Goal: Transaction & Acquisition: Purchase product/service

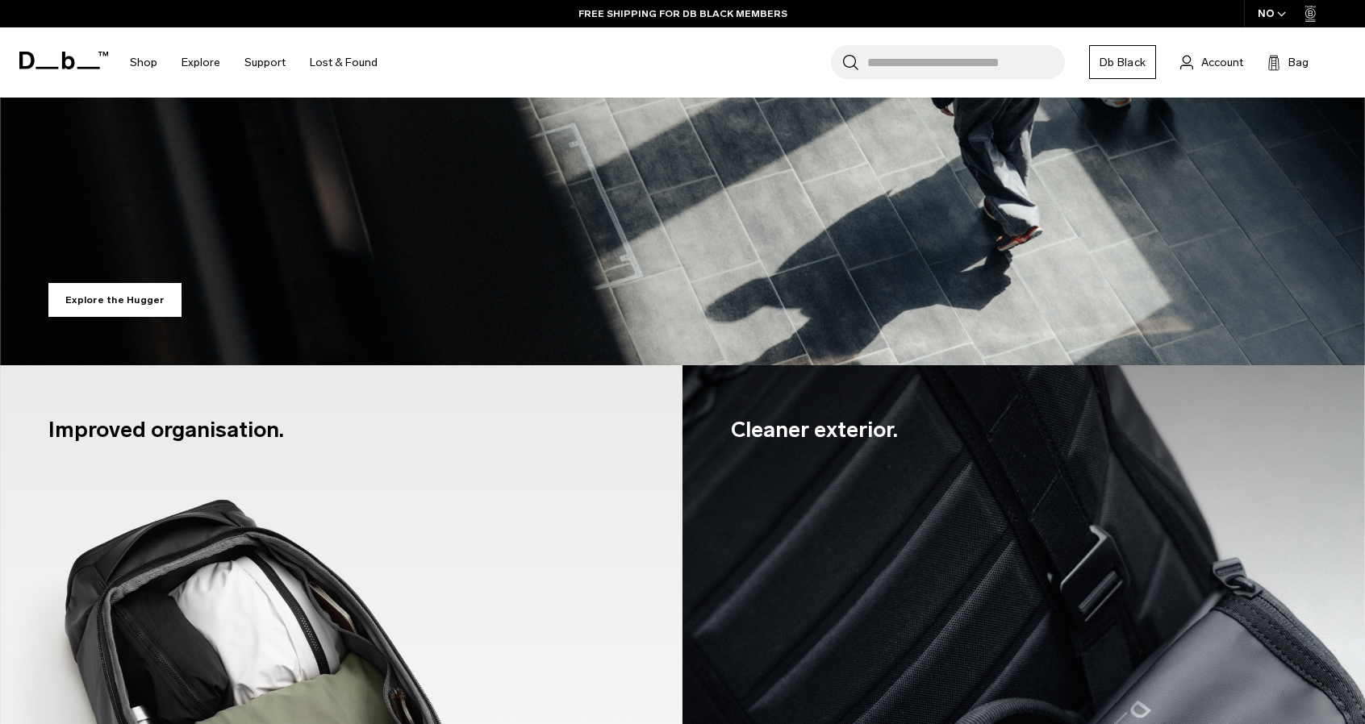
scroll to position [452, 0]
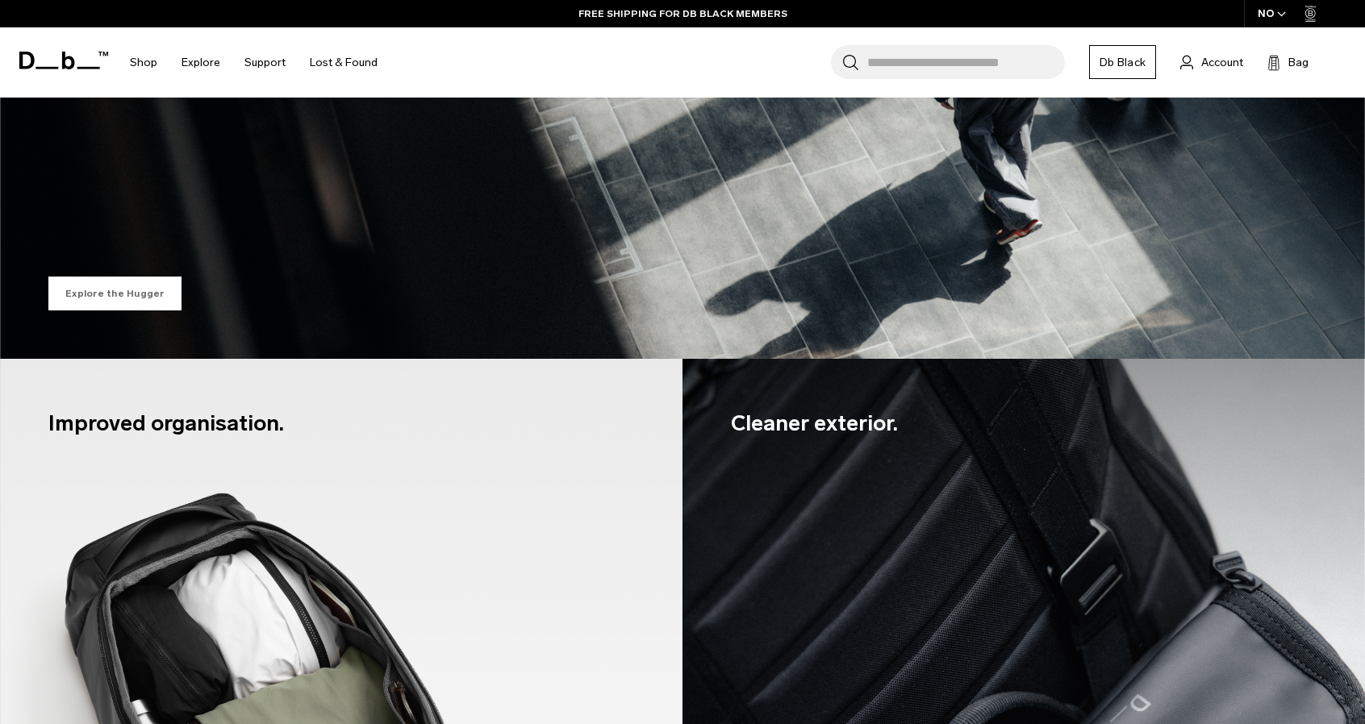
click at [119, 302] on link "Explore the Hugger" at bounding box center [114, 294] width 133 height 34
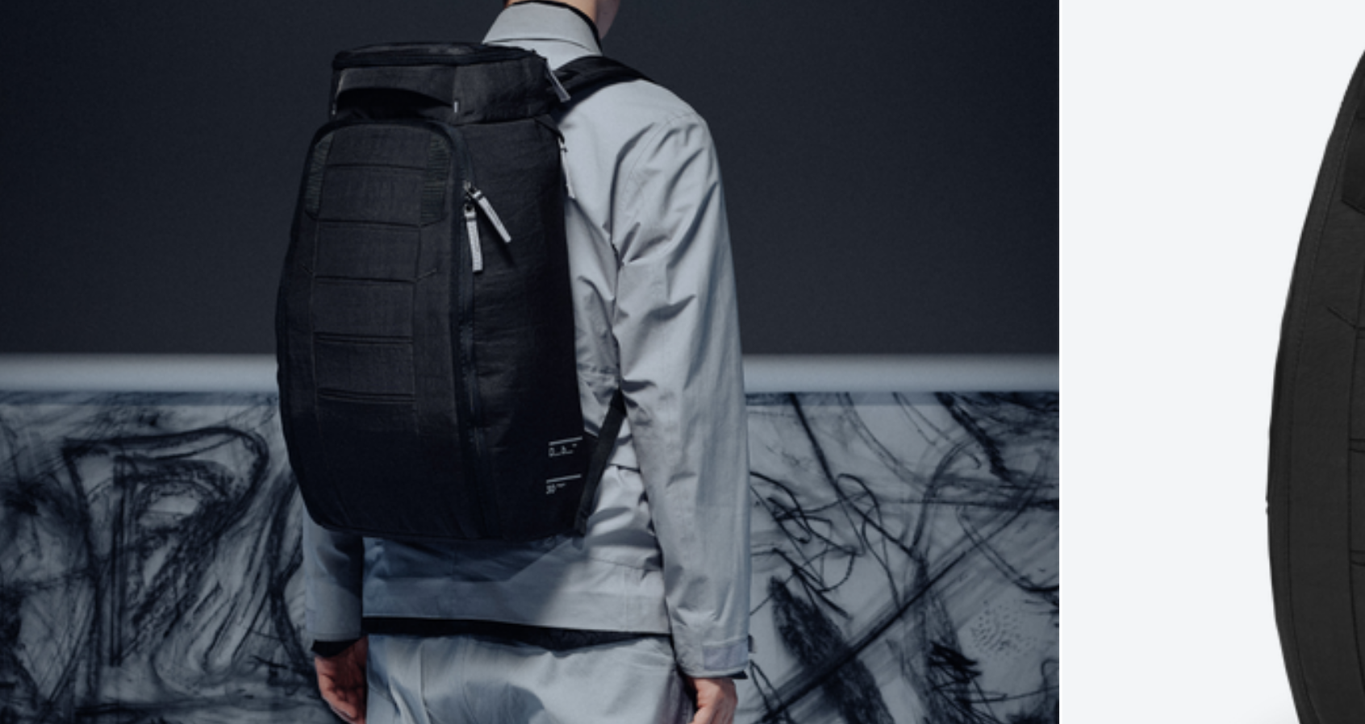
scroll to position [410, 0]
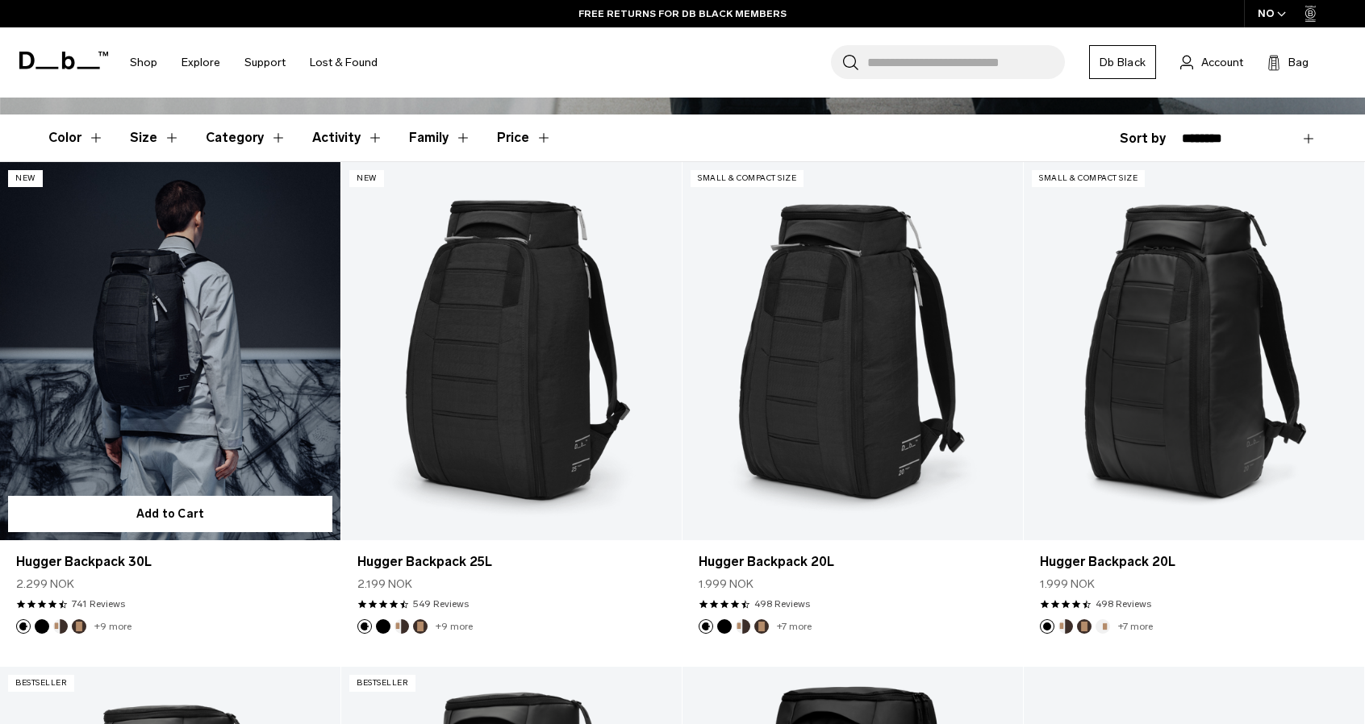
click at [246, 360] on link "Hugger Backpack 30L" at bounding box center [170, 351] width 340 height 378
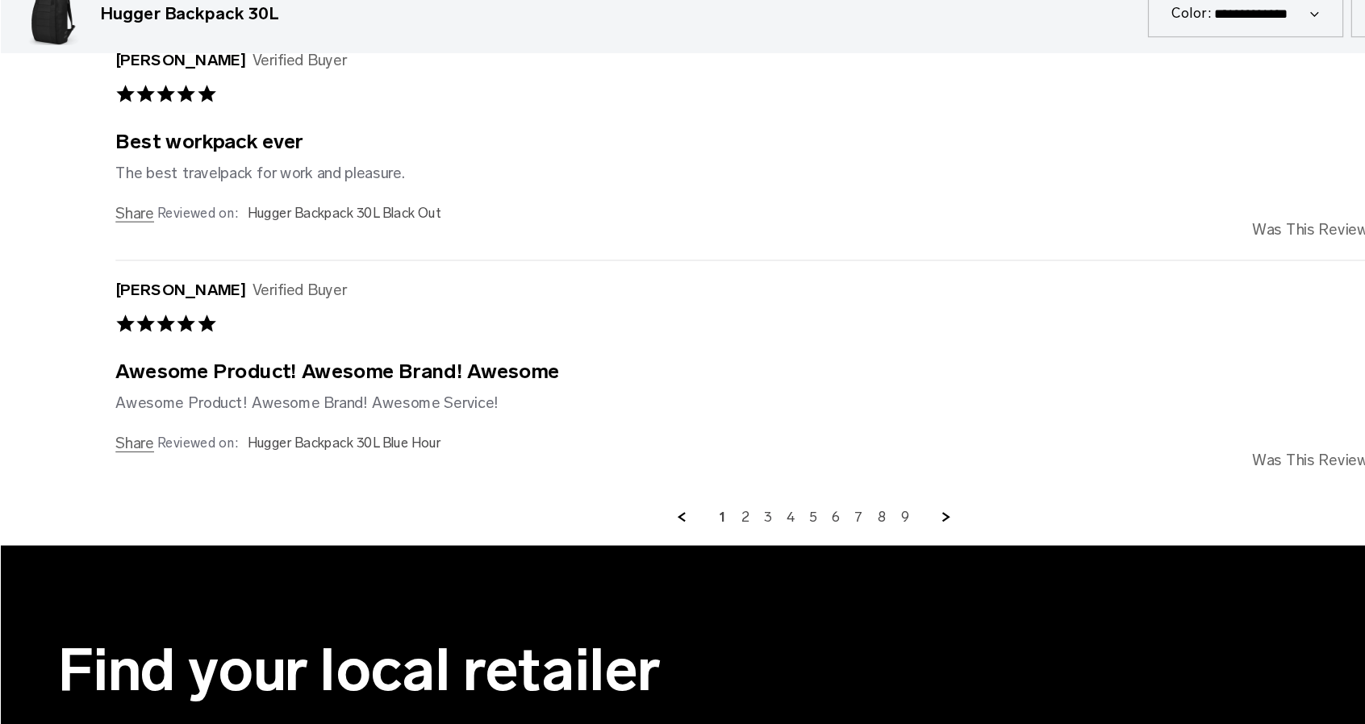
scroll to position [6323, 0]
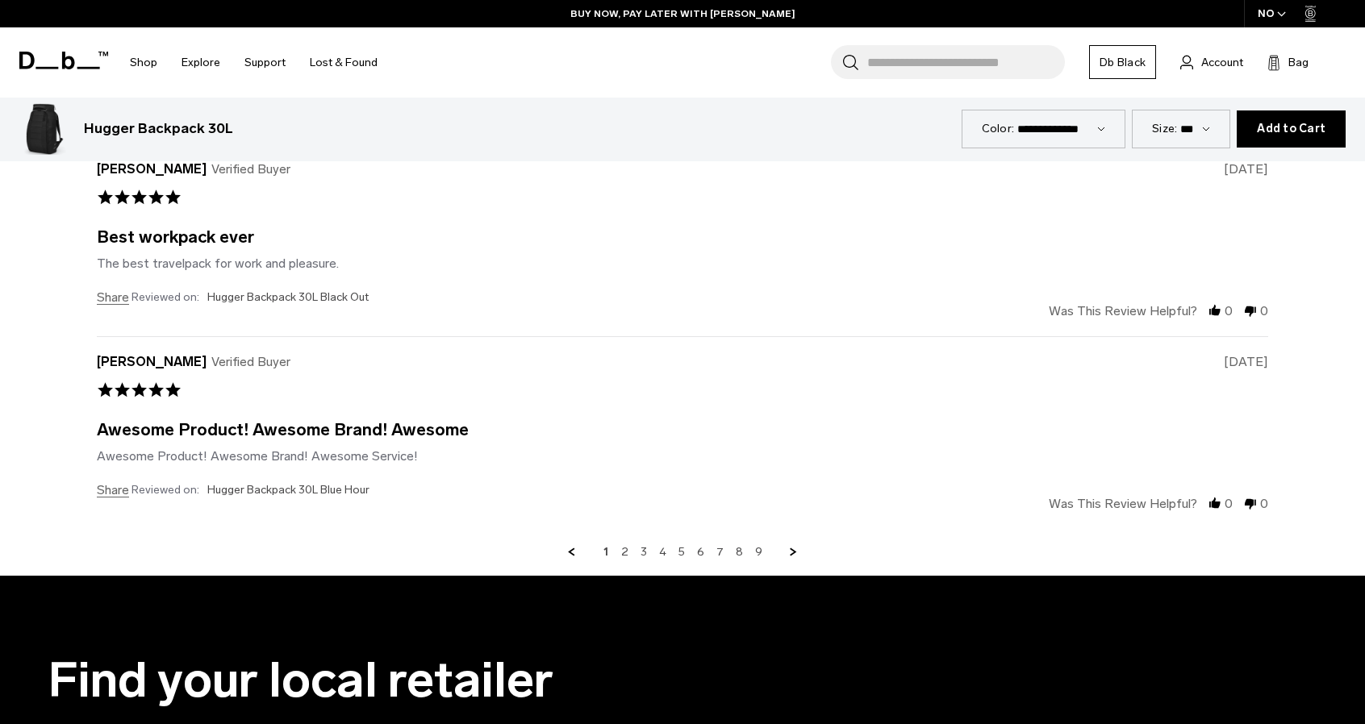
click at [629, 548] on div "1 2 3 4 5 6 7 8 9" at bounding box center [682, 552] width 1171 height 15
click at [627, 548] on link "2" at bounding box center [624, 552] width 7 height 15
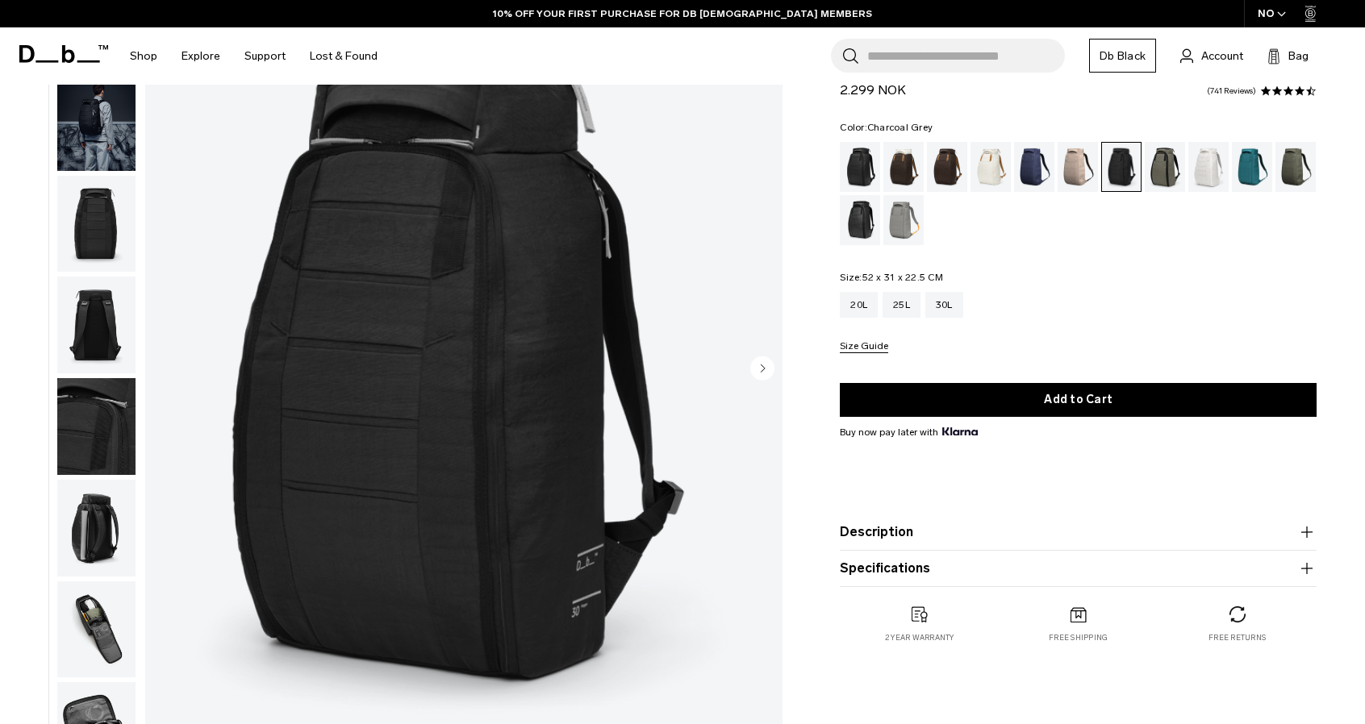
scroll to position [139, 0]
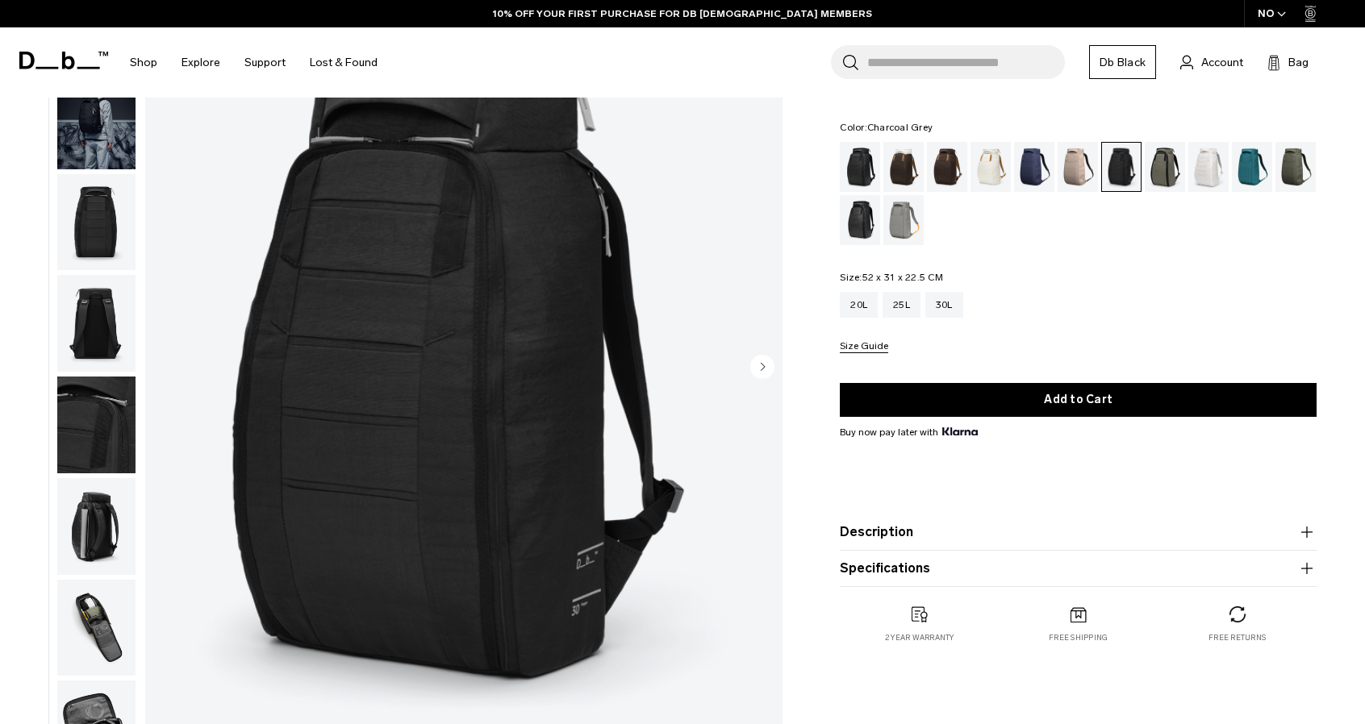
click at [98, 223] on img "button" at bounding box center [96, 222] width 78 height 97
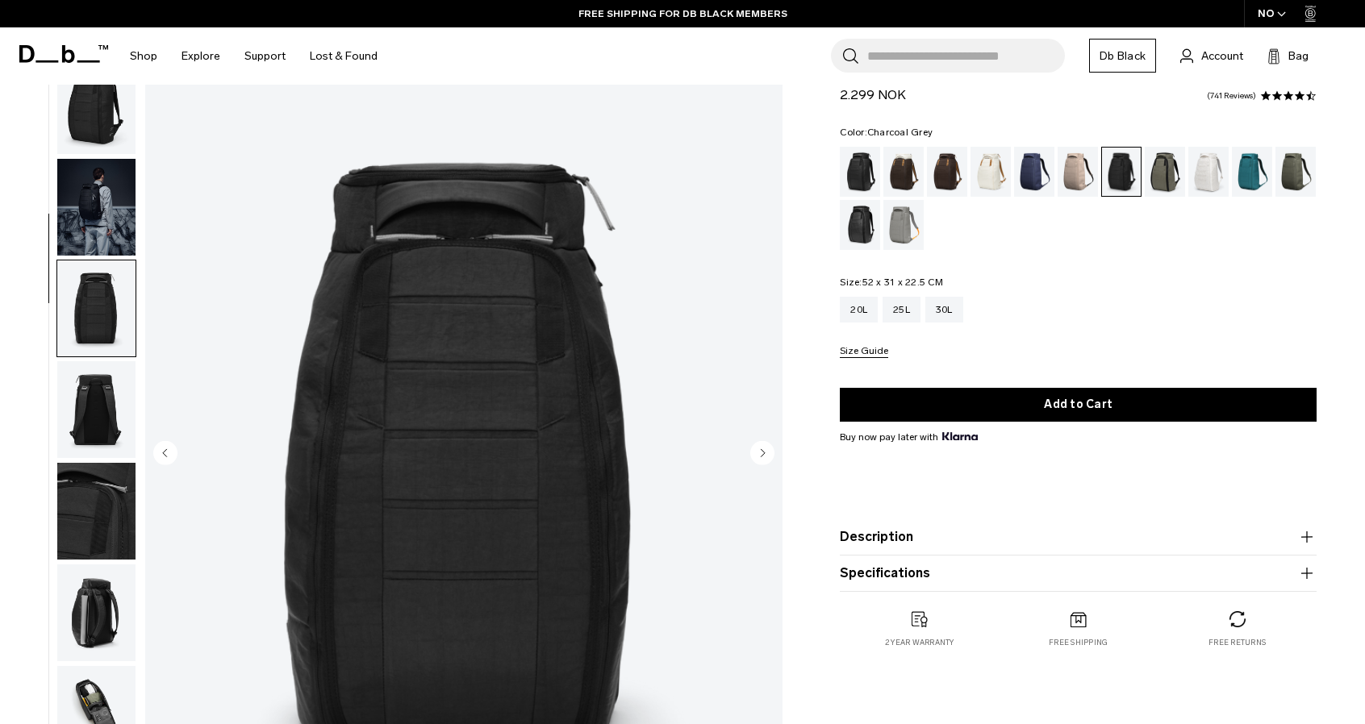
scroll to position [52, 0]
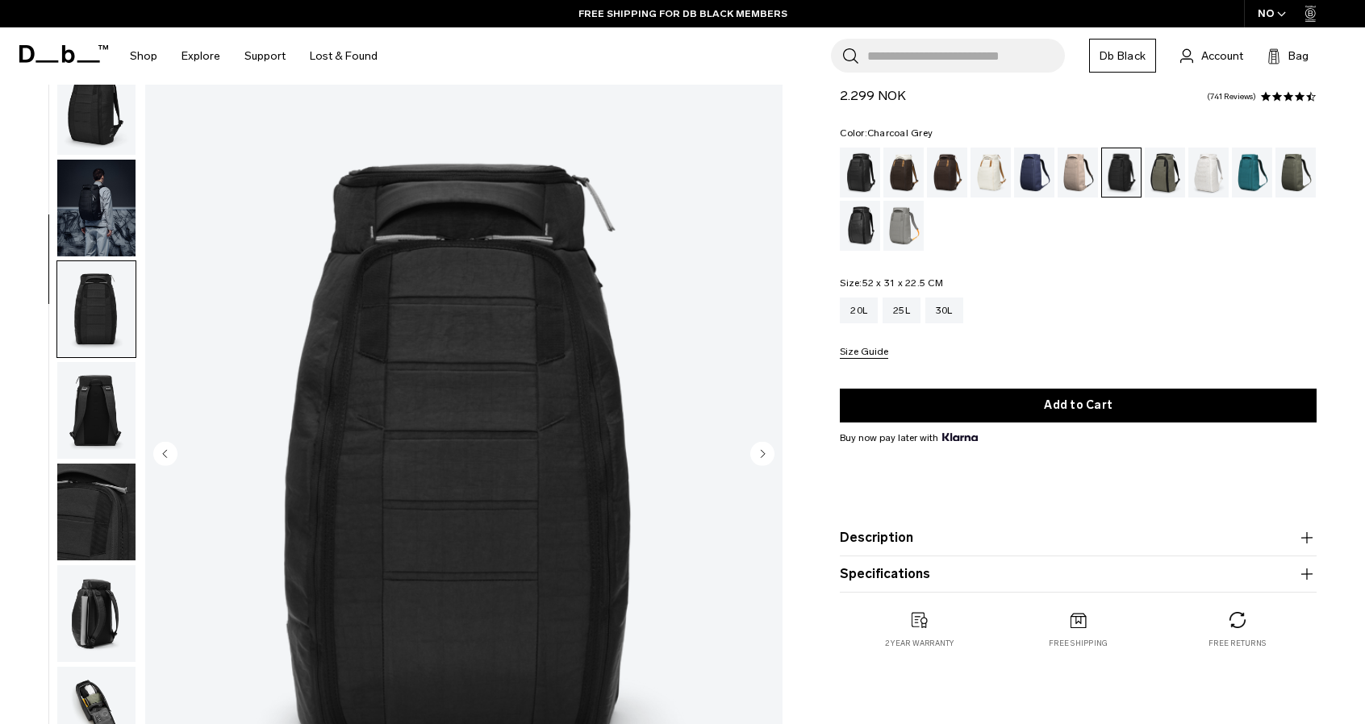
click at [98, 196] on img "button" at bounding box center [96, 208] width 78 height 97
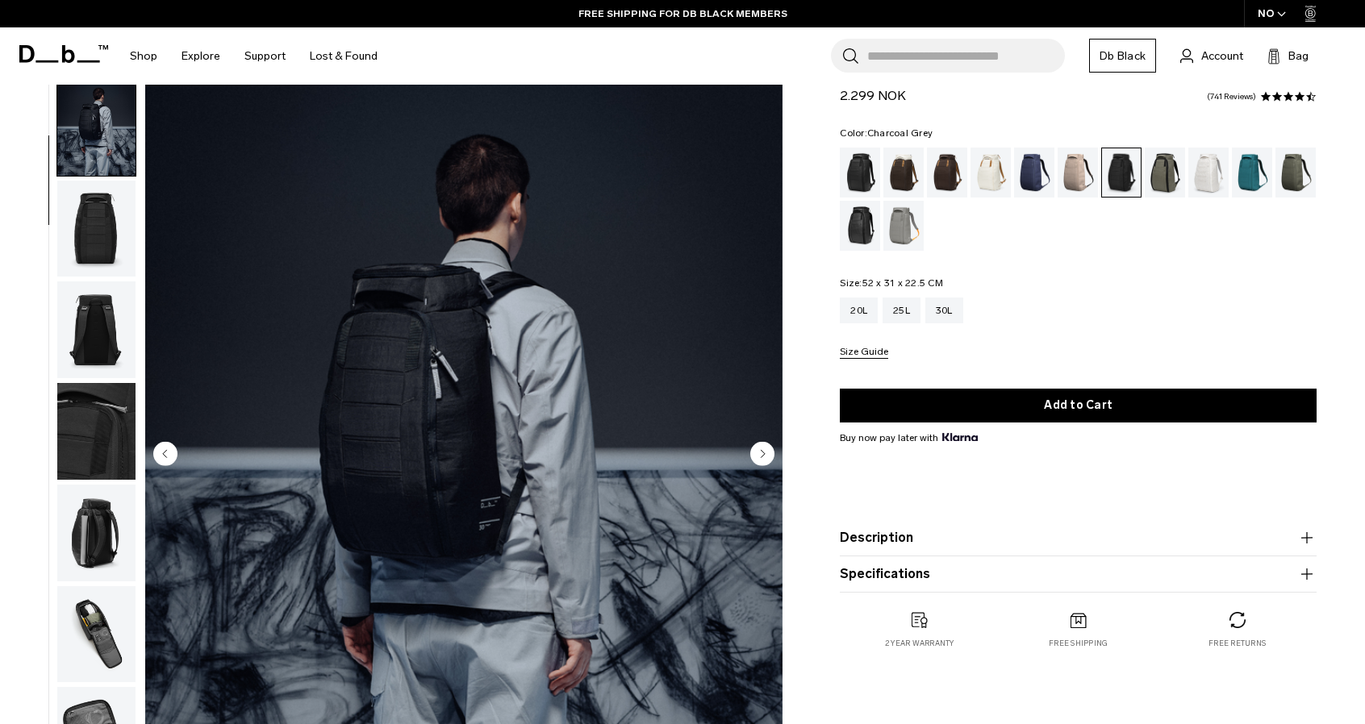
scroll to position [102, 0]
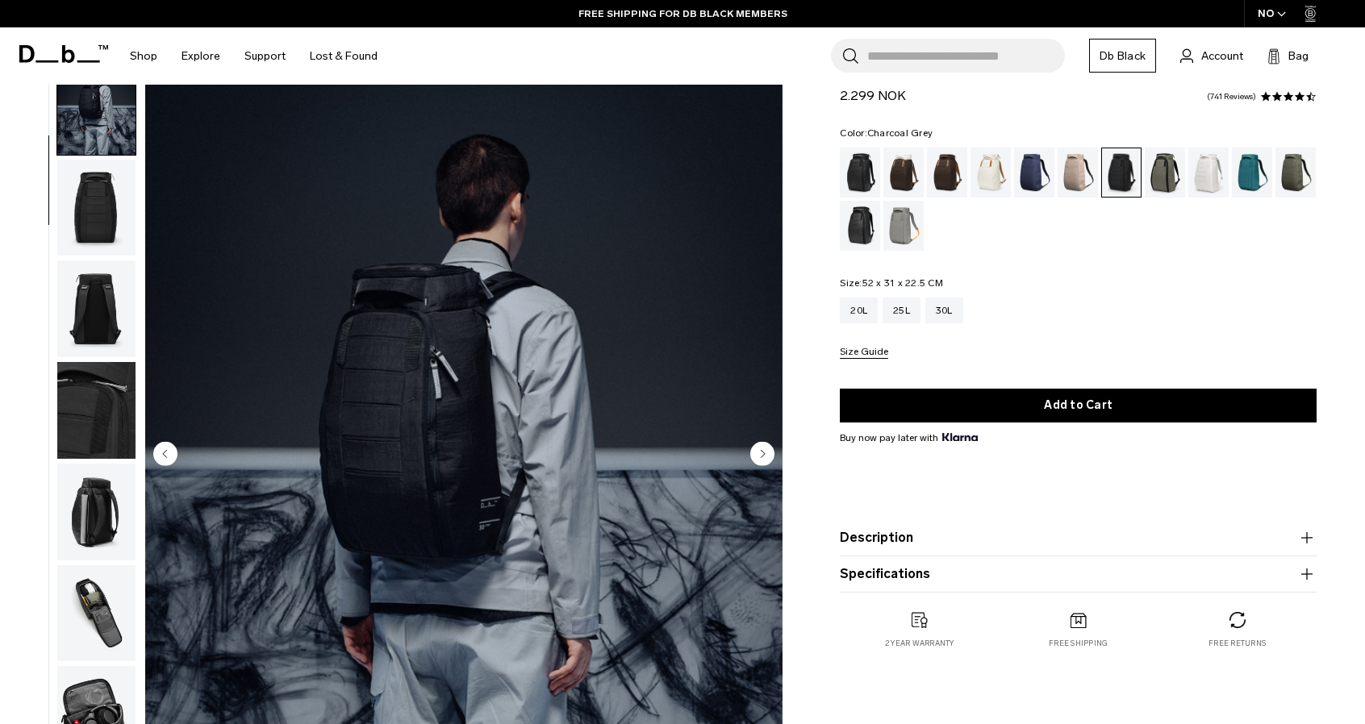
click at [102, 324] on img "button" at bounding box center [96, 309] width 78 height 97
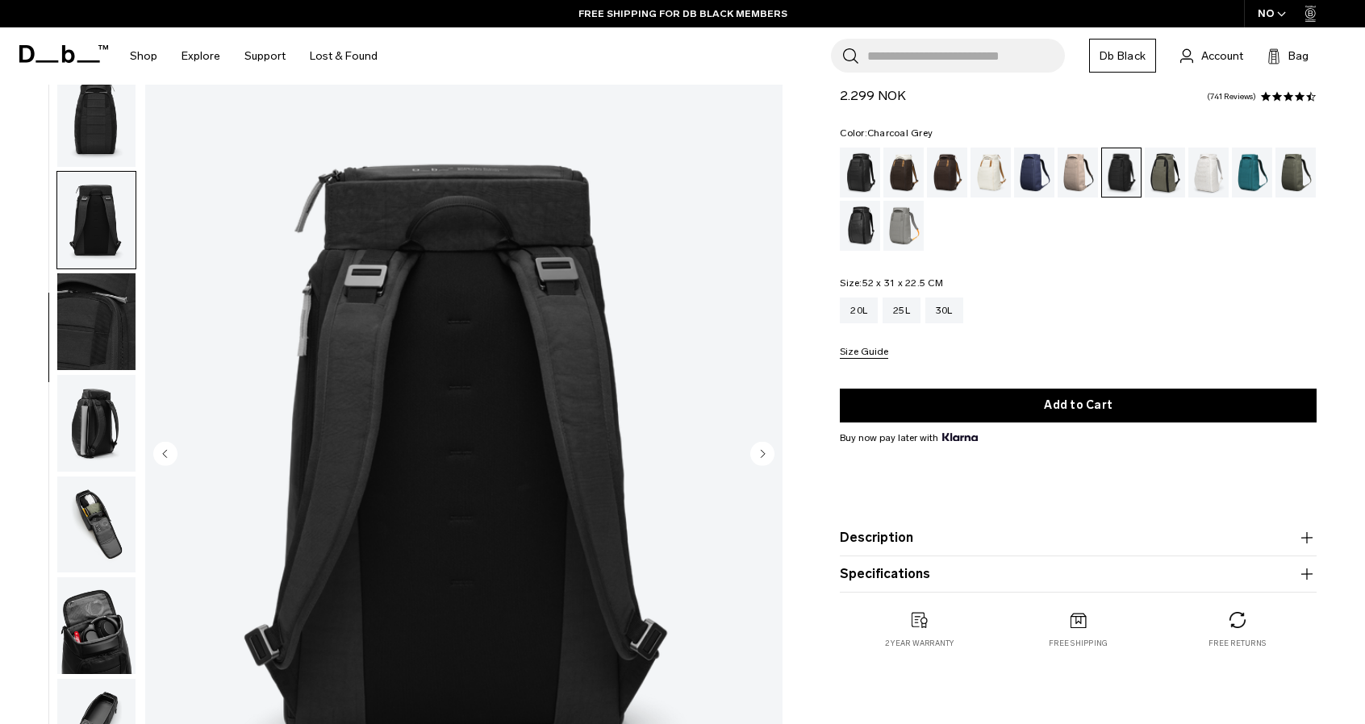
scroll to position [216, 0]
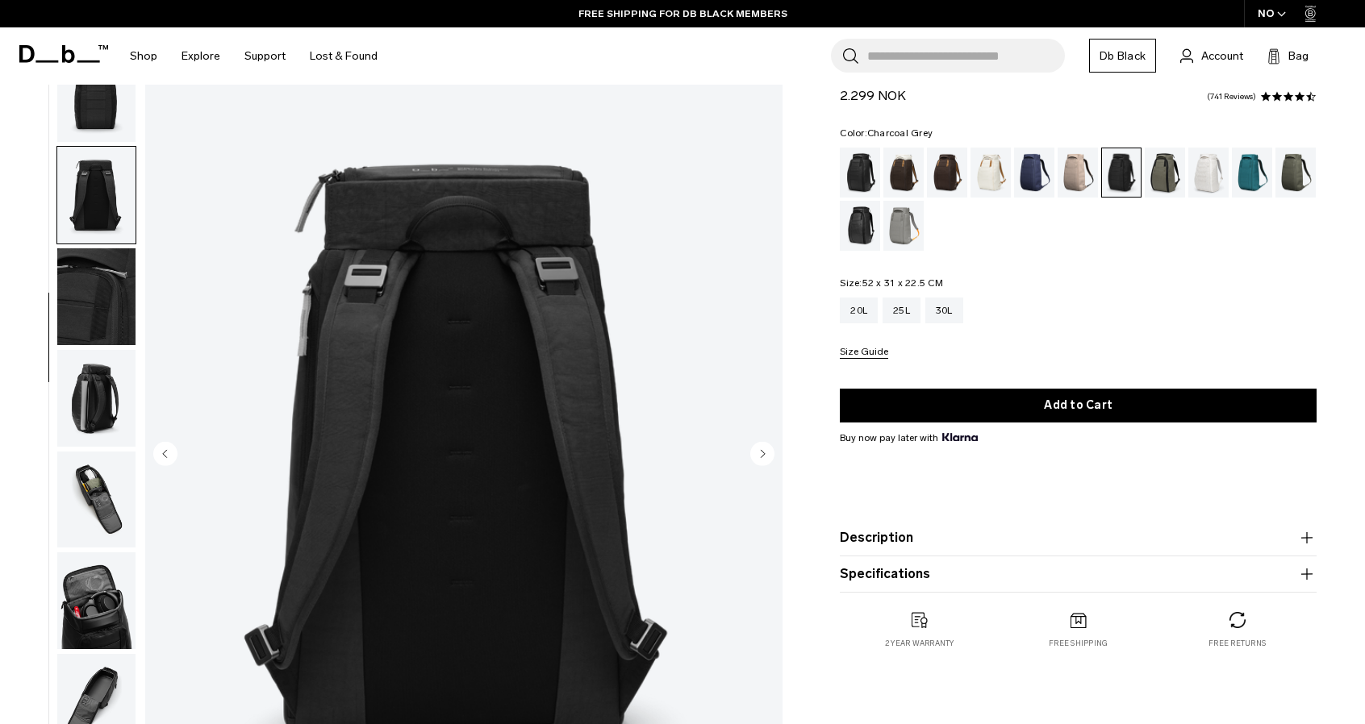
click at [98, 399] on img "button" at bounding box center [96, 398] width 78 height 97
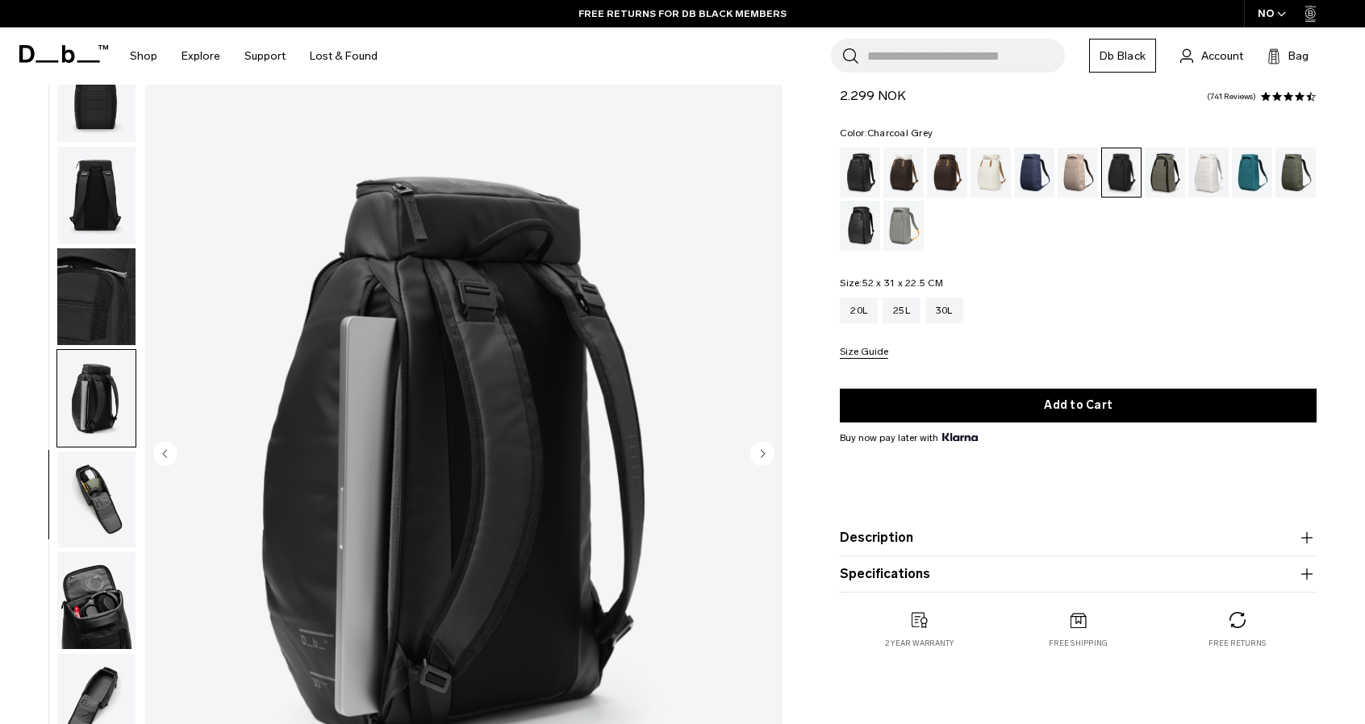
click at [99, 454] on img "button" at bounding box center [96, 500] width 78 height 97
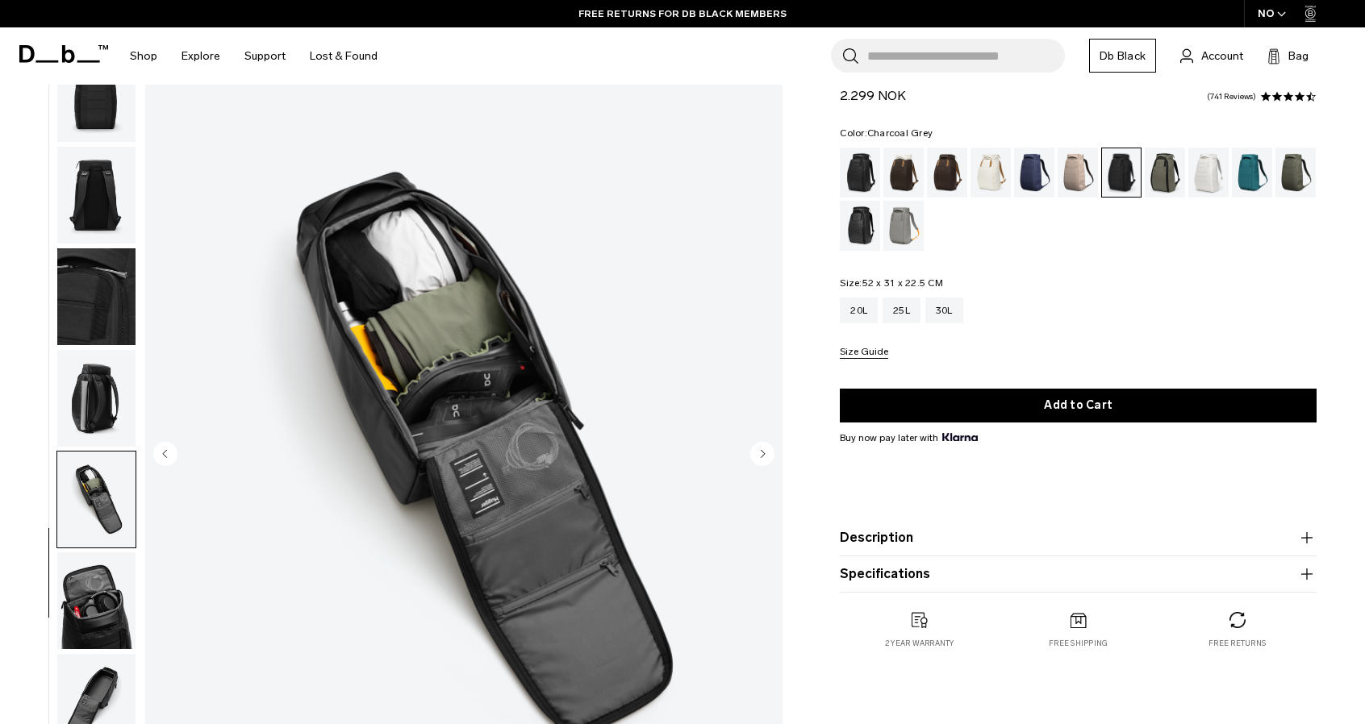
click at [105, 604] on img "button" at bounding box center [96, 600] width 78 height 97
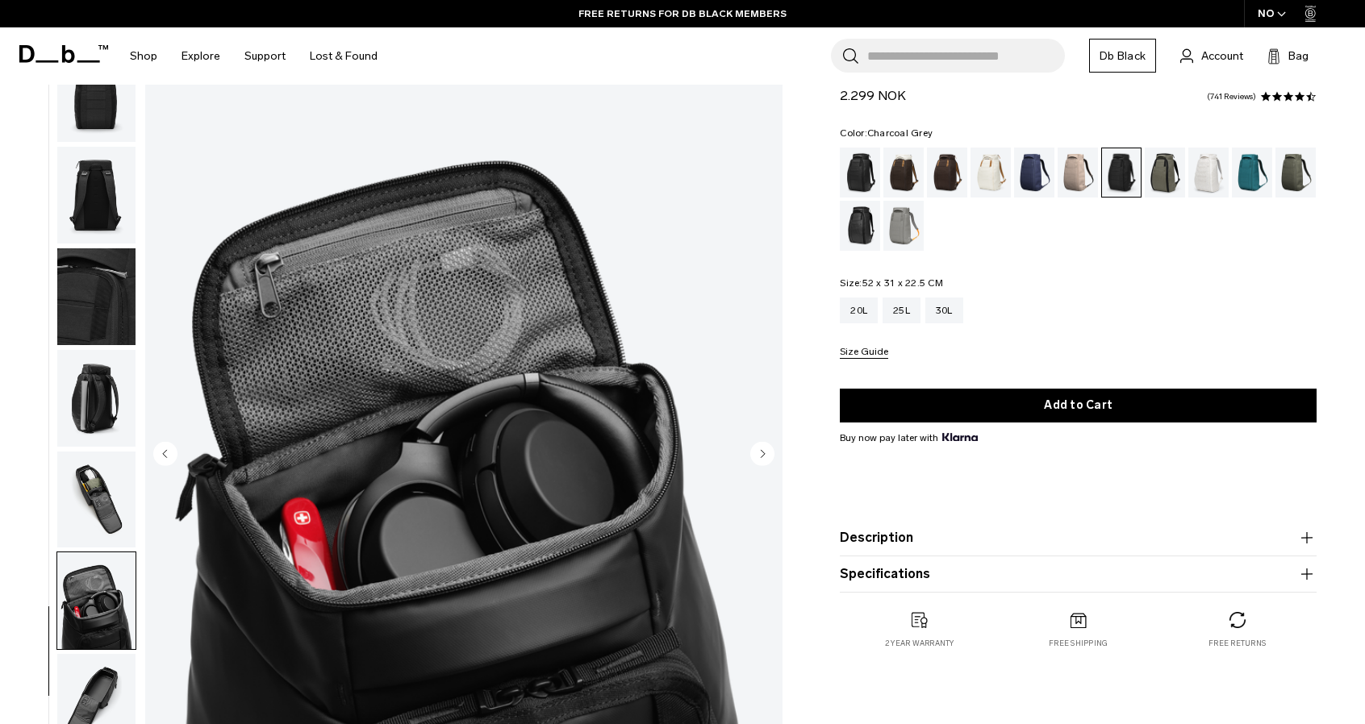
click at [98, 478] on img "button" at bounding box center [96, 500] width 78 height 97
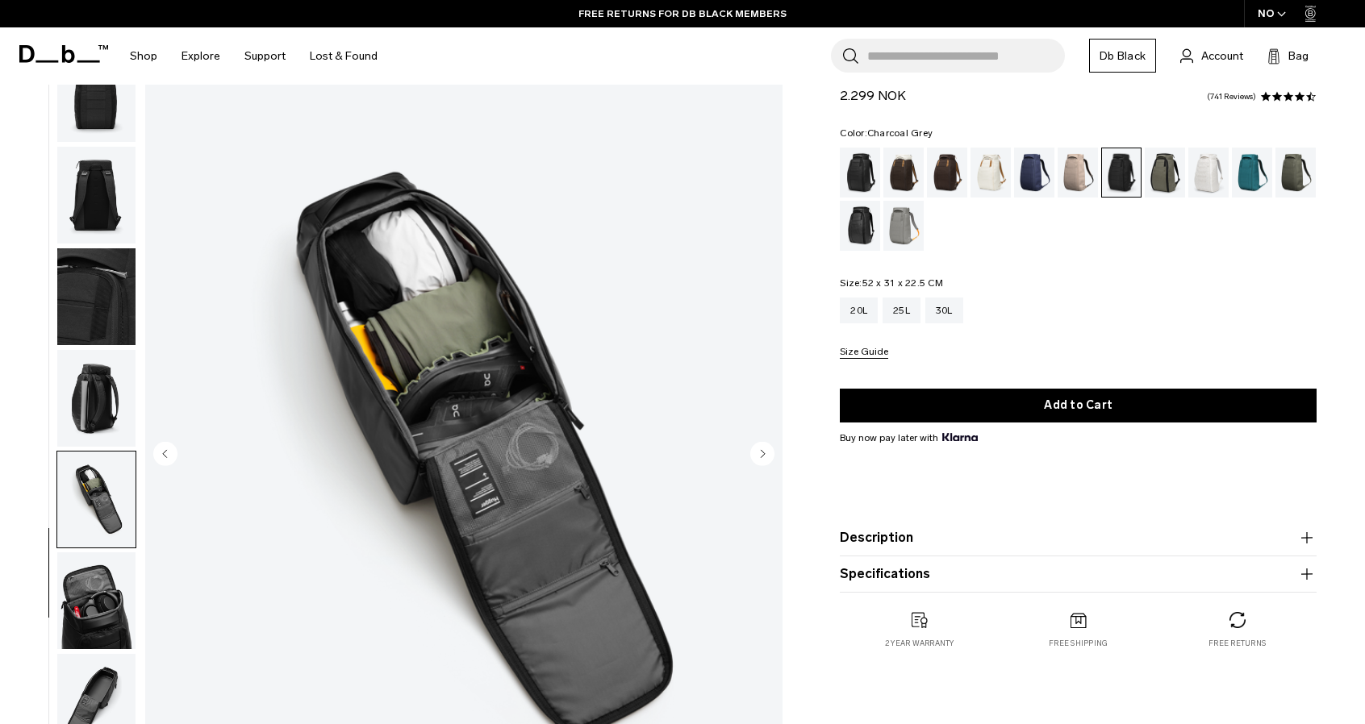
click at [82, 619] on img "button" at bounding box center [96, 600] width 78 height 97
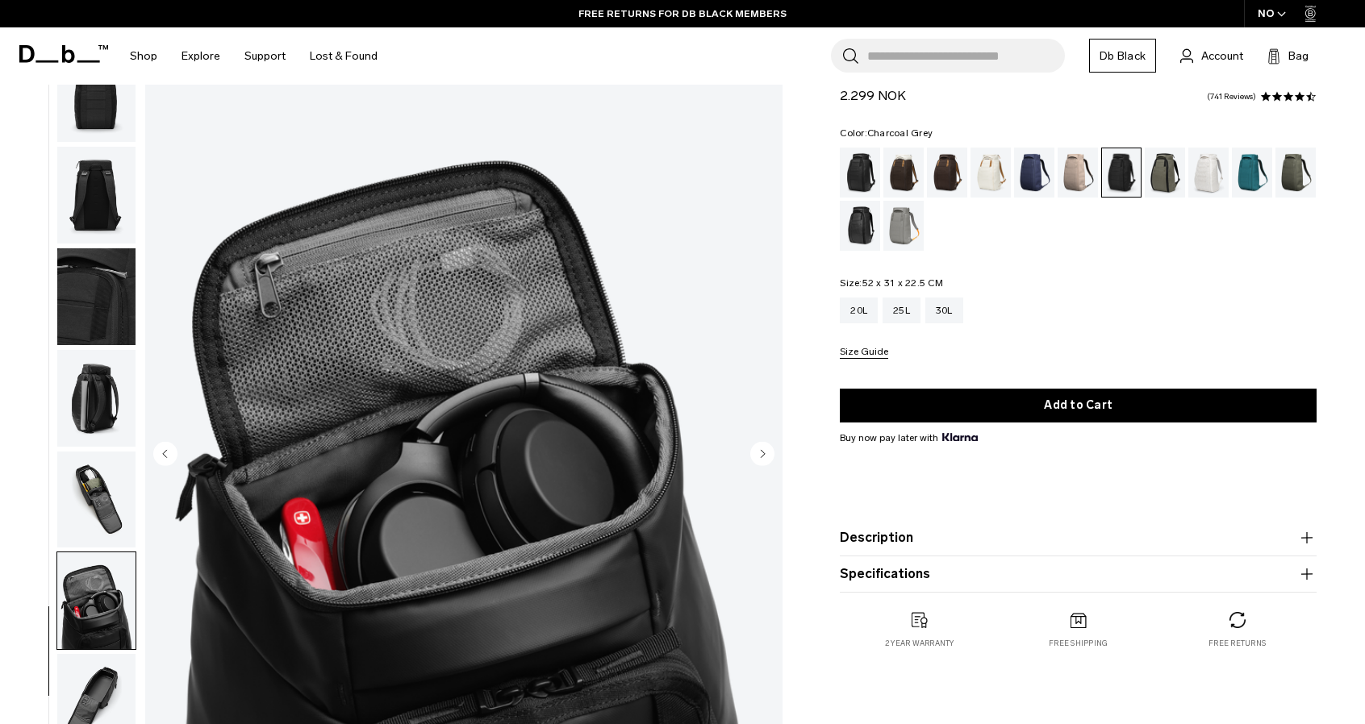
click at [89, 711] on img "button" at bounding box center [96, 702] width 78 height 97
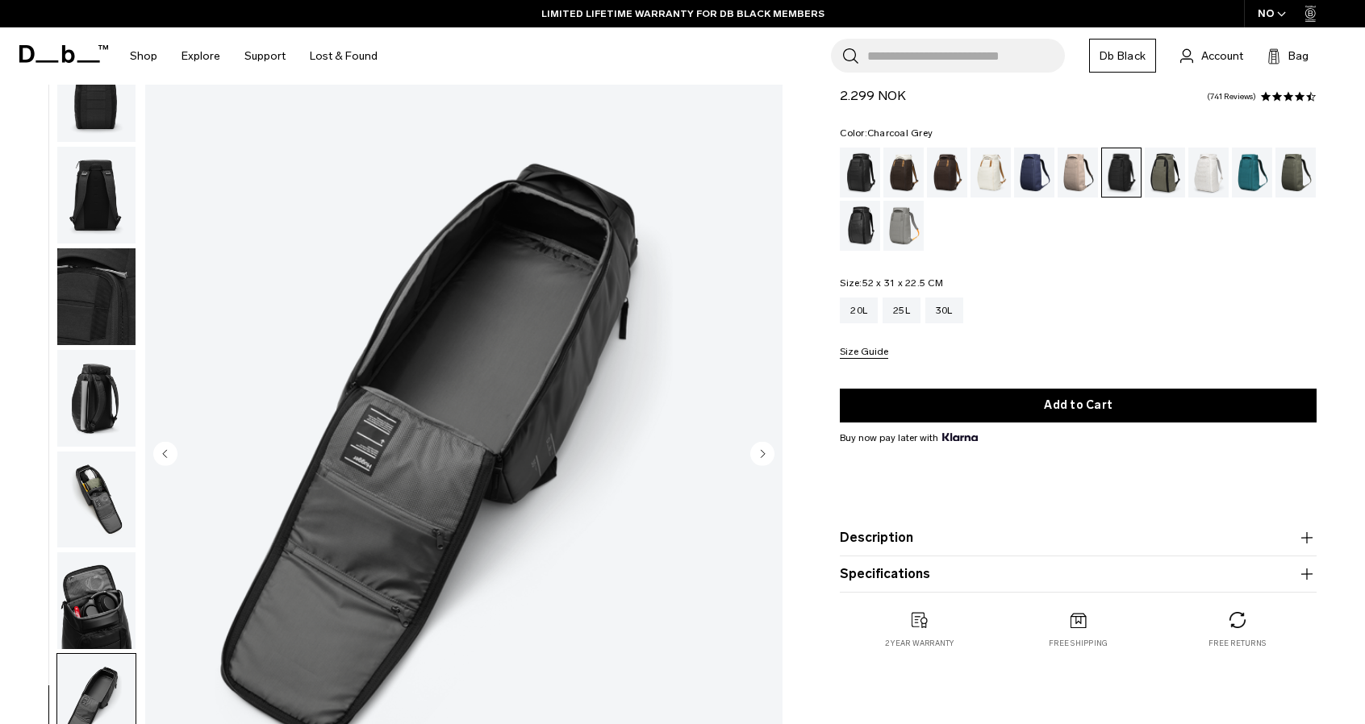
scroll to position [0, 0]
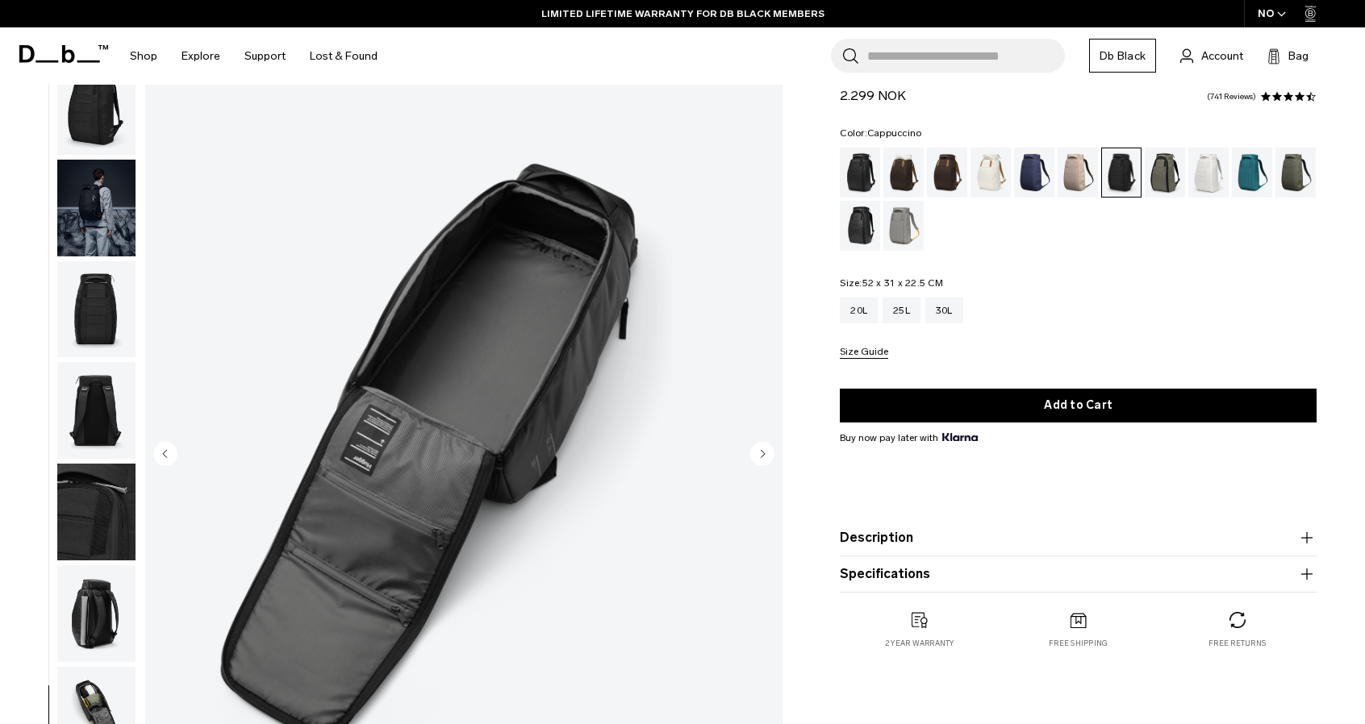
click at [915, 168] on div "Cappuccino" at bounding box center [903, 173] width 41 height 50
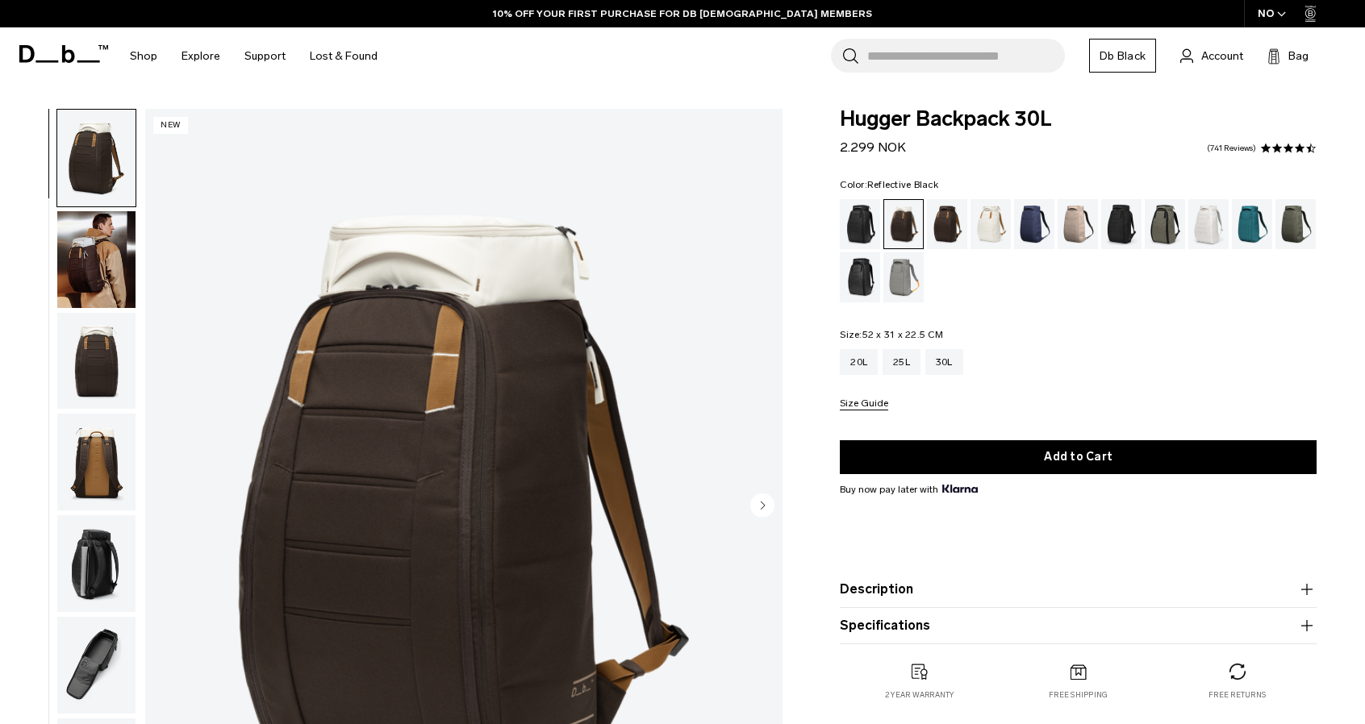
click at [857, 275] on div "Reflective Black" at bounding box center [860, 277] width 41 height 50
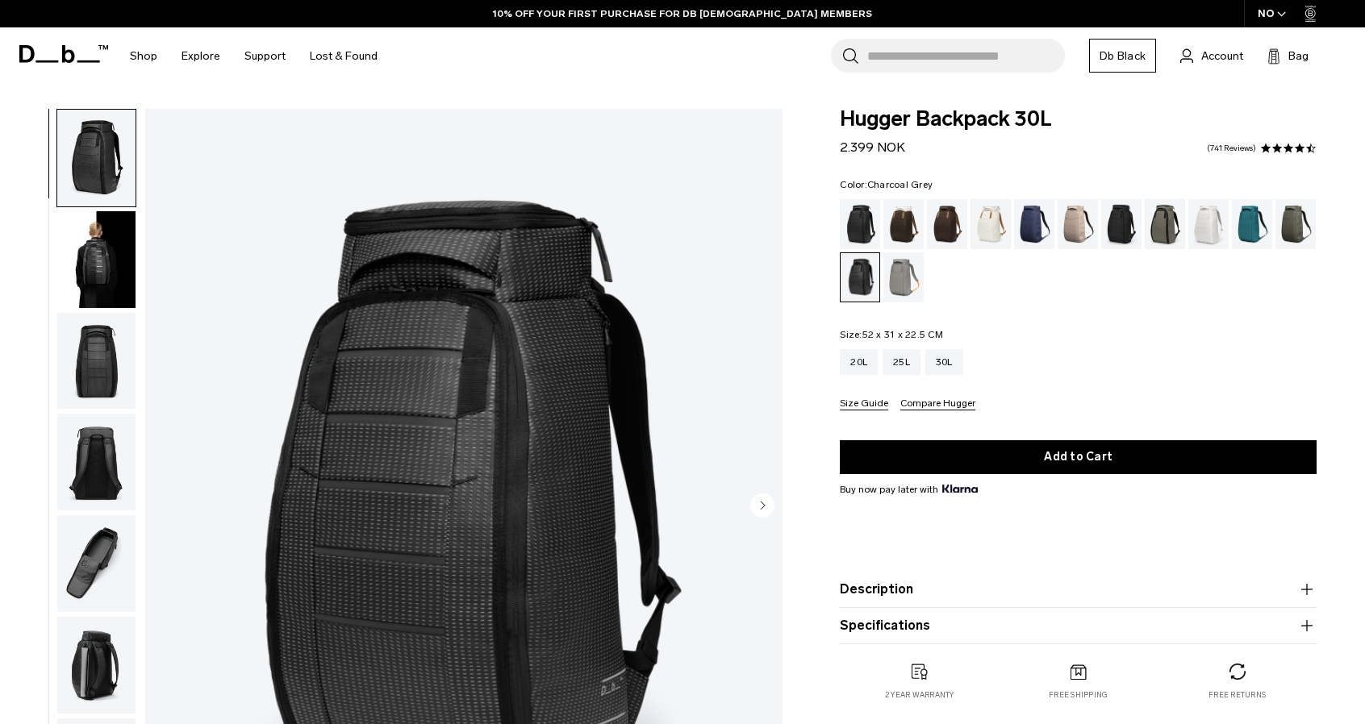
click at [1123, 219] on div "Charcoal Grey" at bounding box center [1121, 224] width 41 height 50
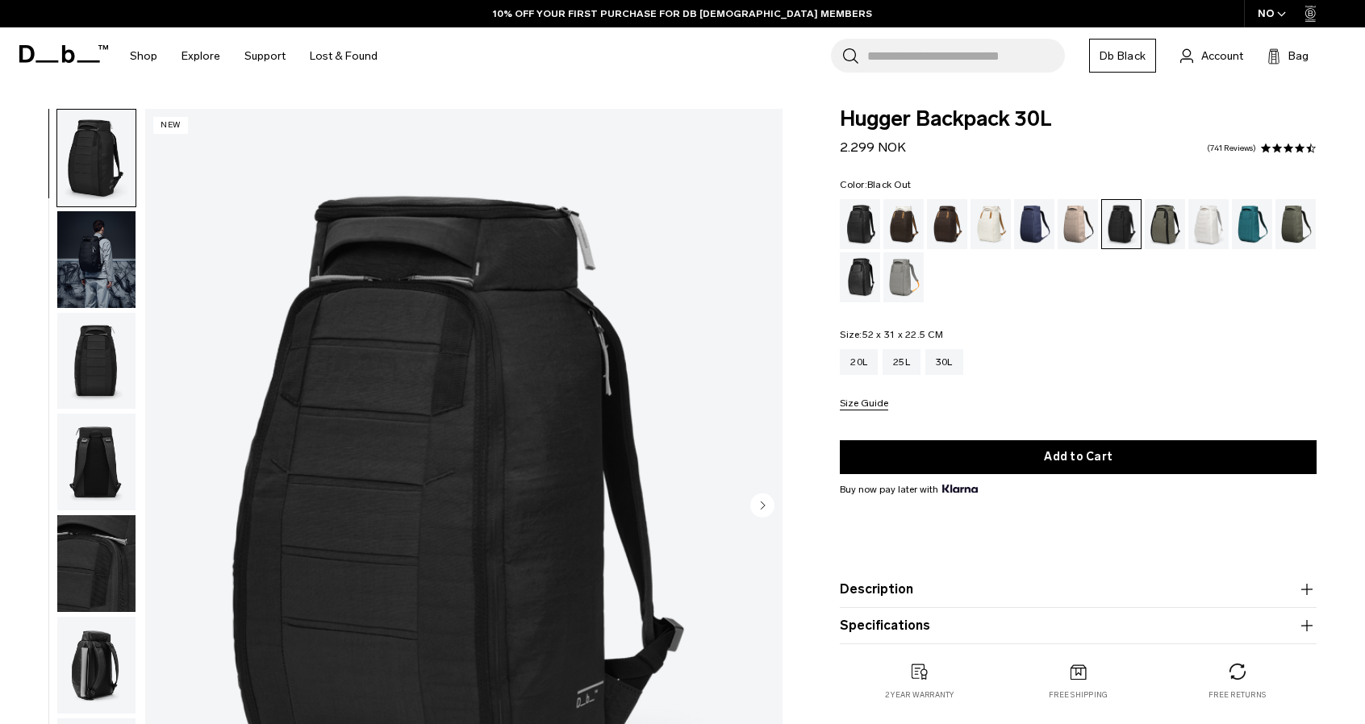
click at [851, 226] on div "Black Out" at bounding box center [860, 224] width 41 height 50
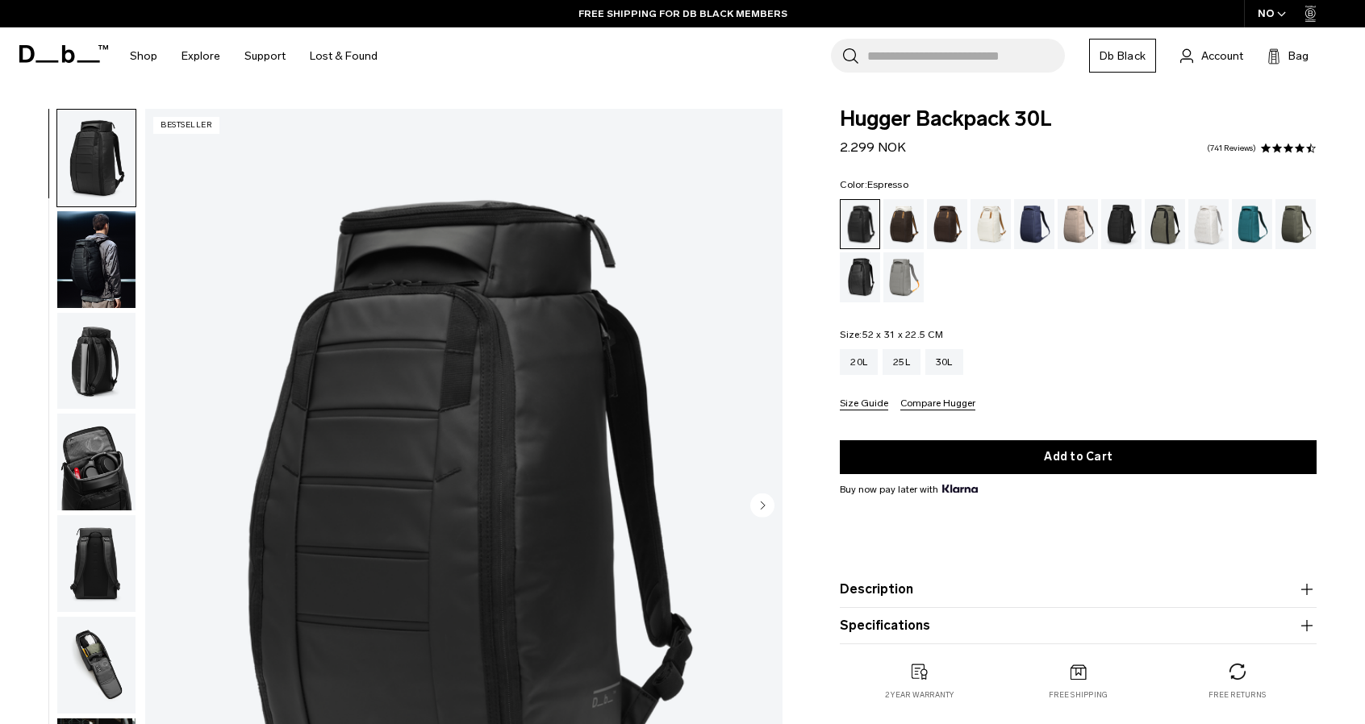
click at [942, 222] on div "Espresso" at bounding box center [947, 224] width 41 height 50
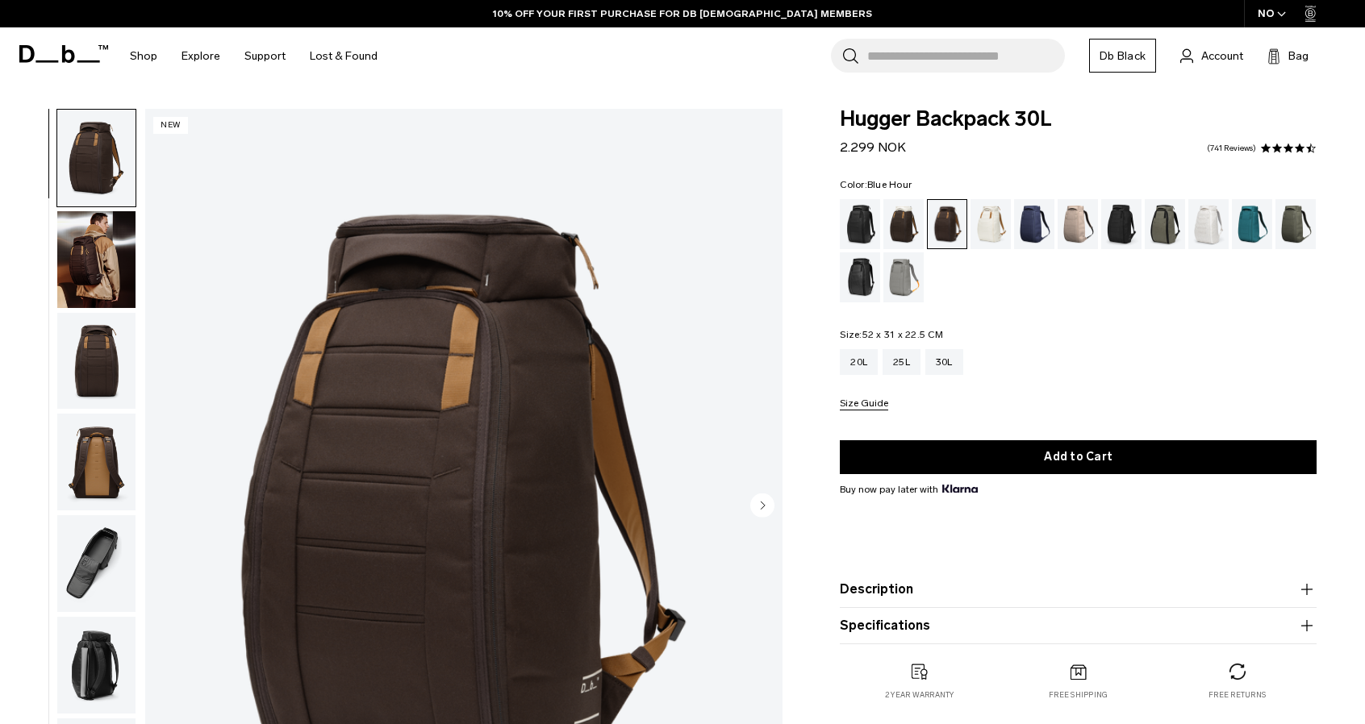
click at [1032, 213] on div "Blue Hour" at bounding box center [1034, 224] width 41 height 50
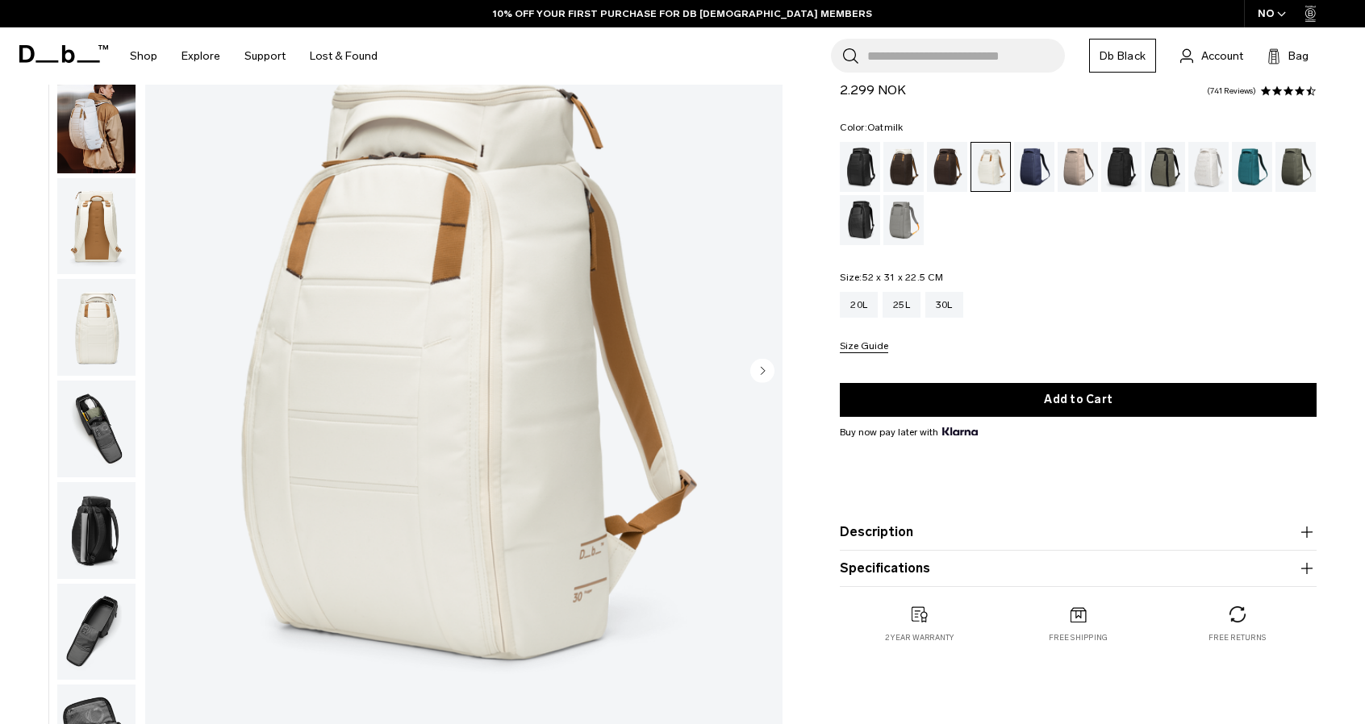
scroll to position [134, 0]
click at [847, 152] on div "Black Out" at bounding box center [860, 167] width 41 height 50
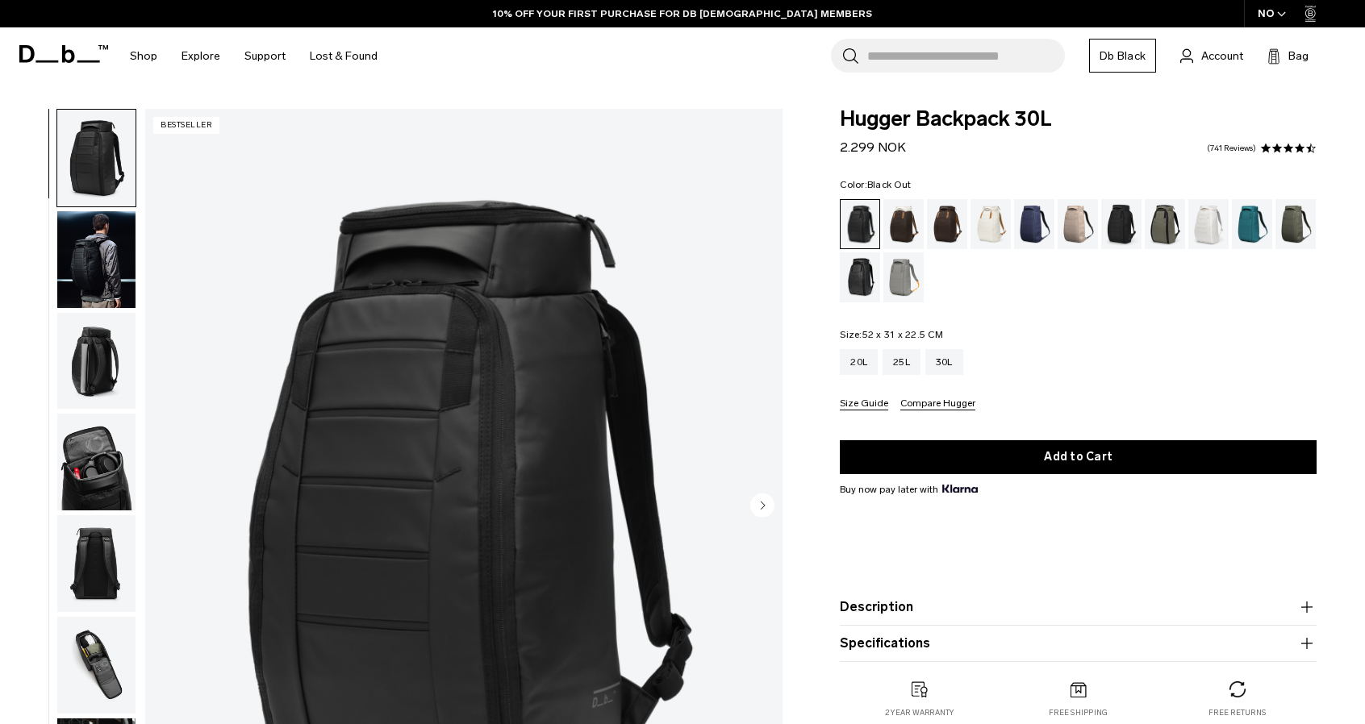
click at [1057, 366] on div "20L 25L 30L" at bounding box center [1078, 362] width 477 height 26
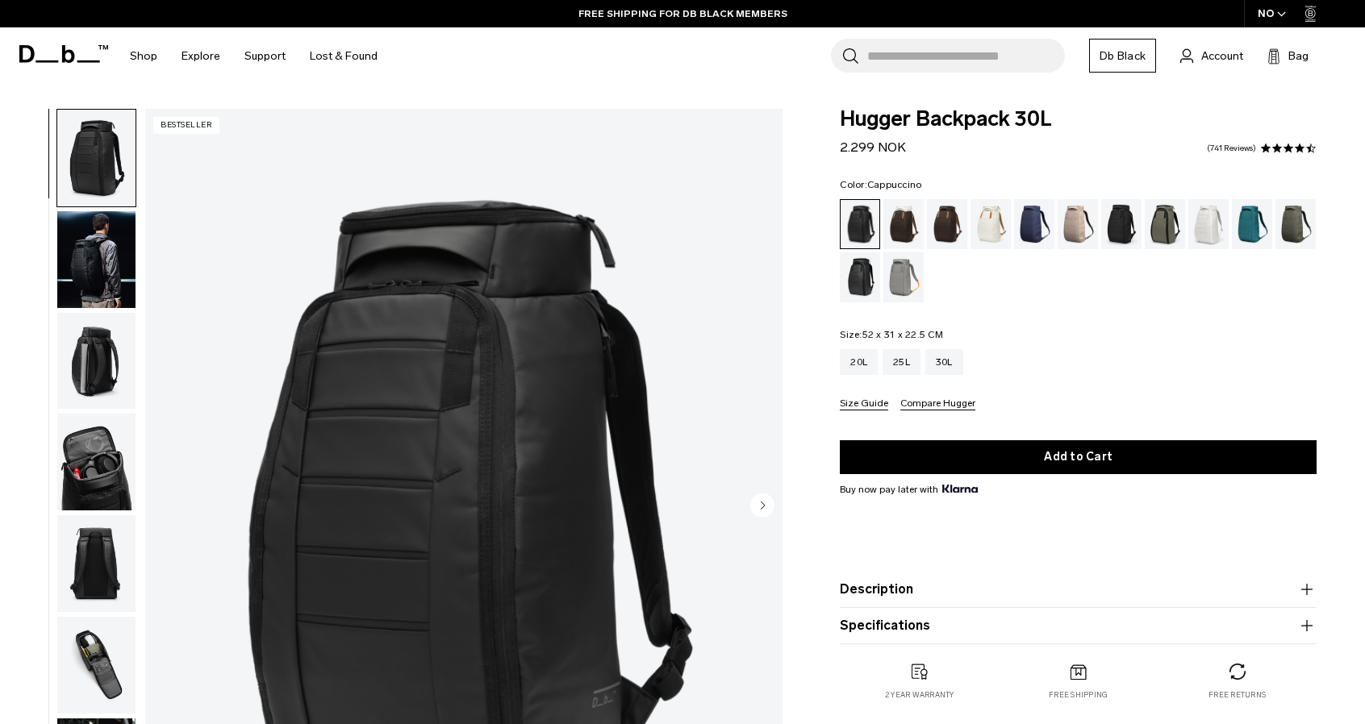
click at [912, 210] on div "Cappuccino" at bounding box center [903, 224] width 41 height 50
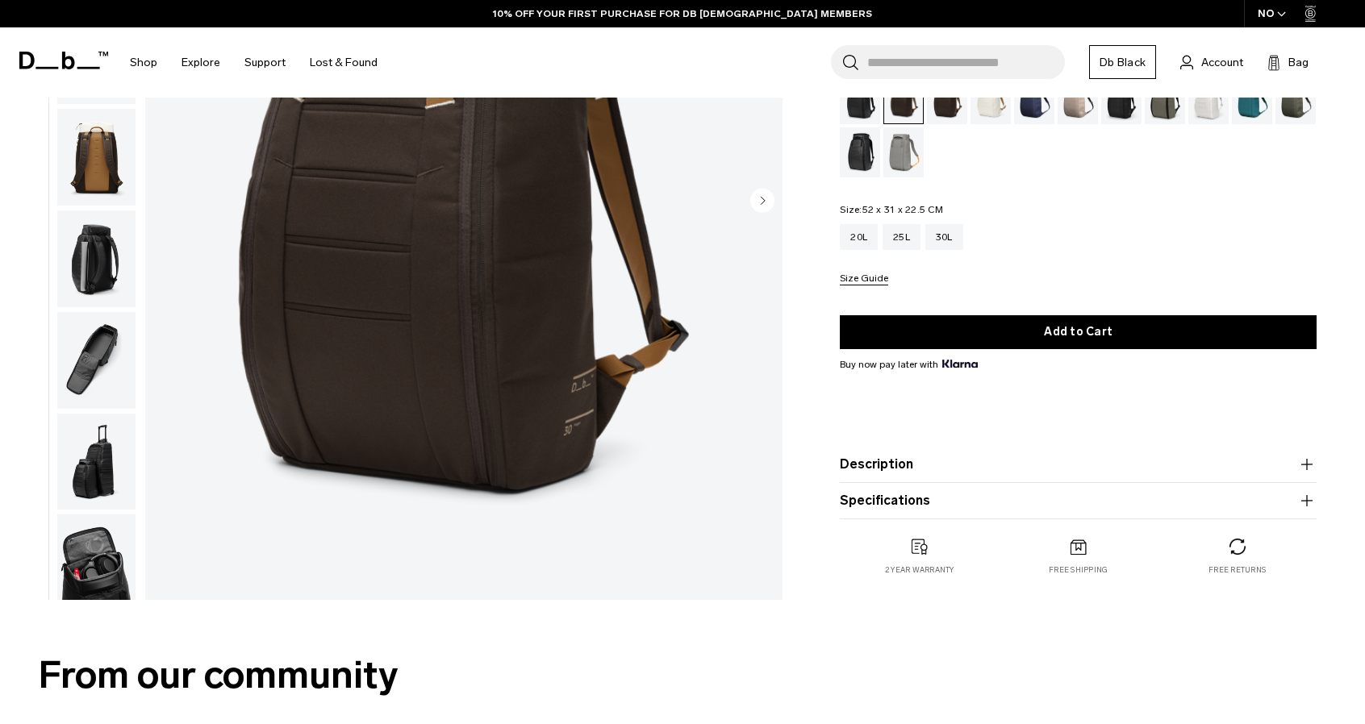
scroll to position [123, 0]
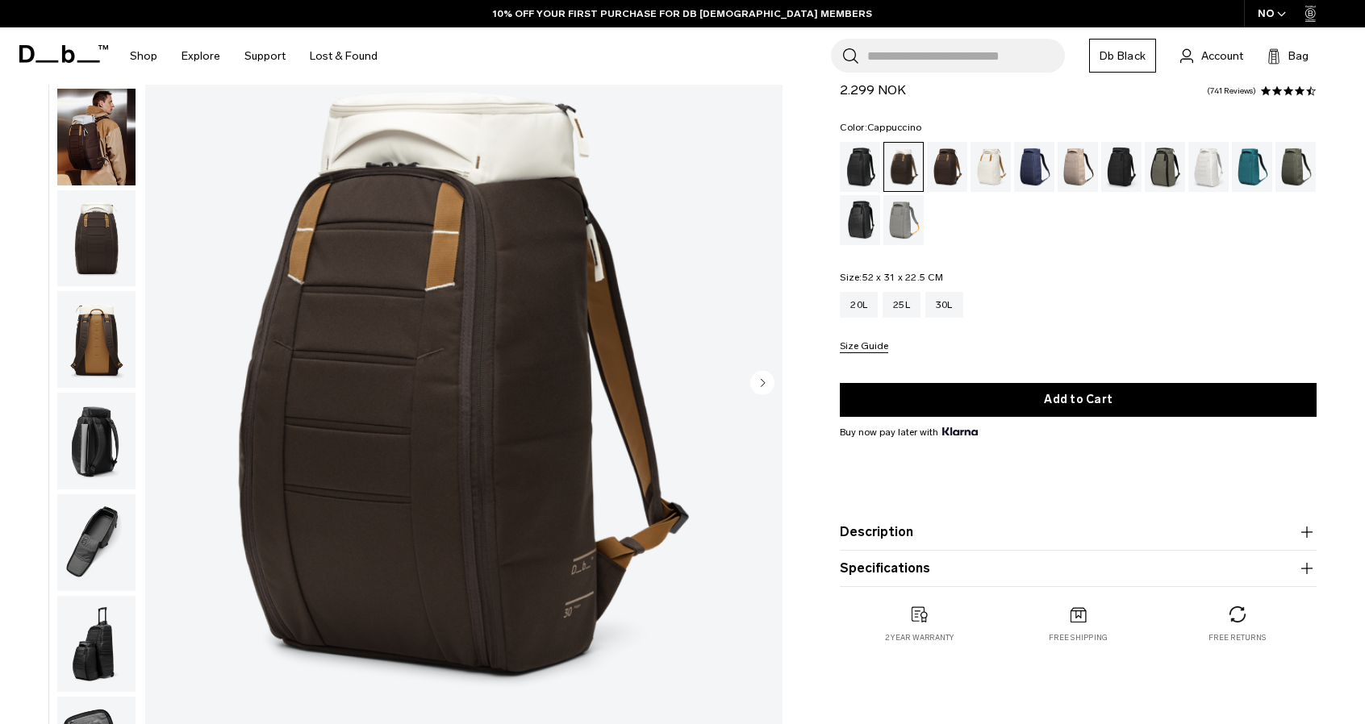
click at [122, 143] on img "button" at bounding box center [96, 137] width 78 height 97
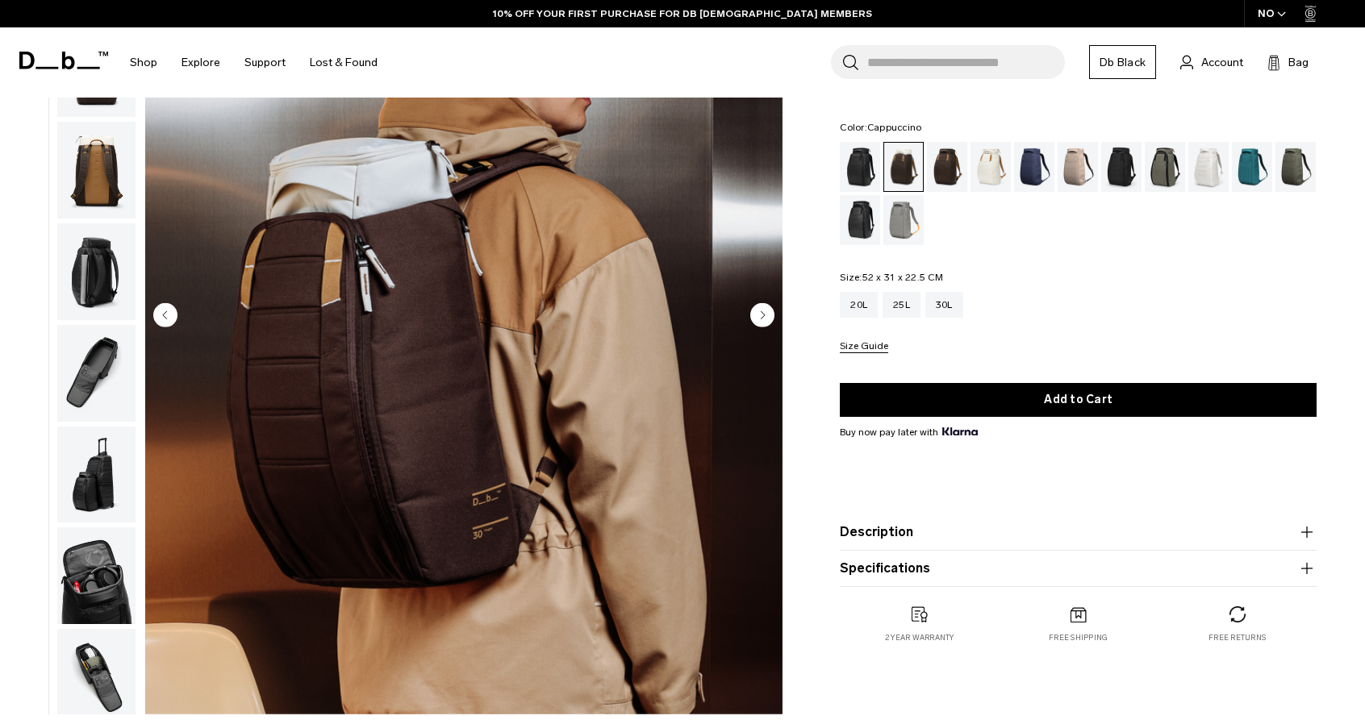
scroll to position [0, 0]
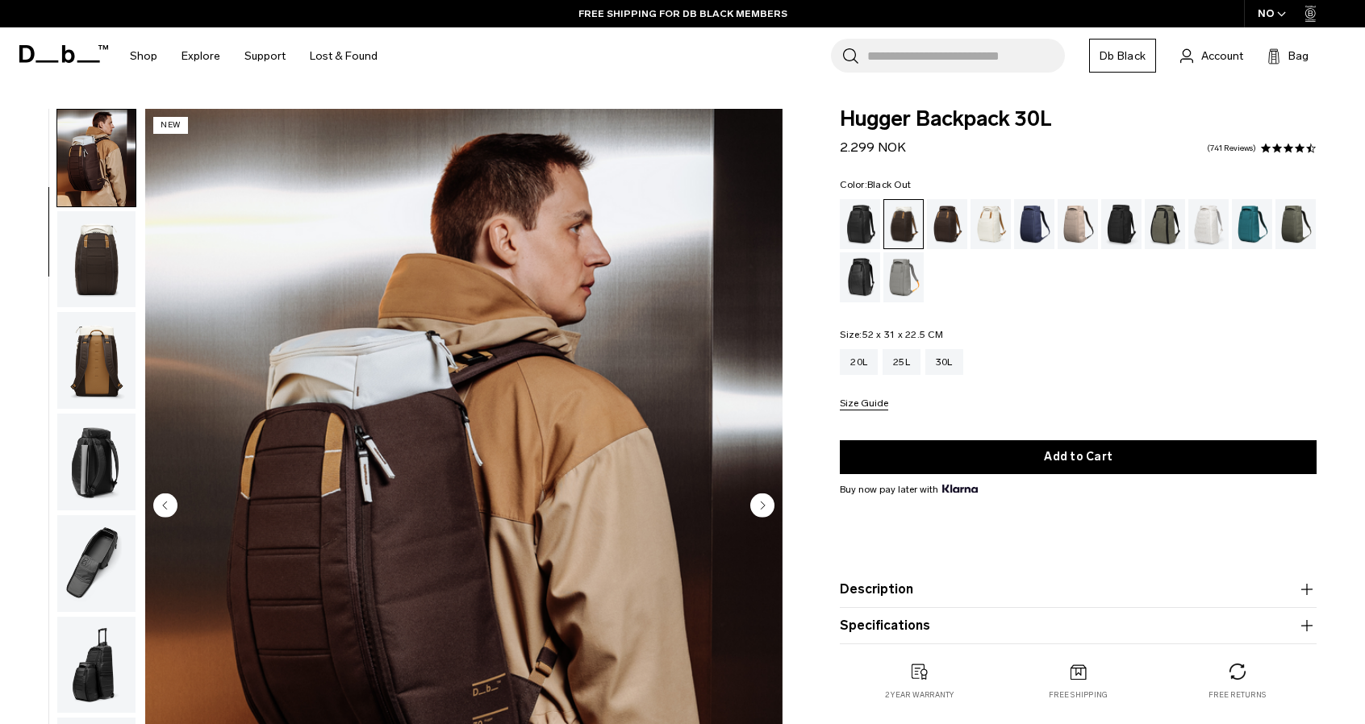
click at [861, 217] on div "Black Out" at bounding box center [860, 224] width 41 height 50
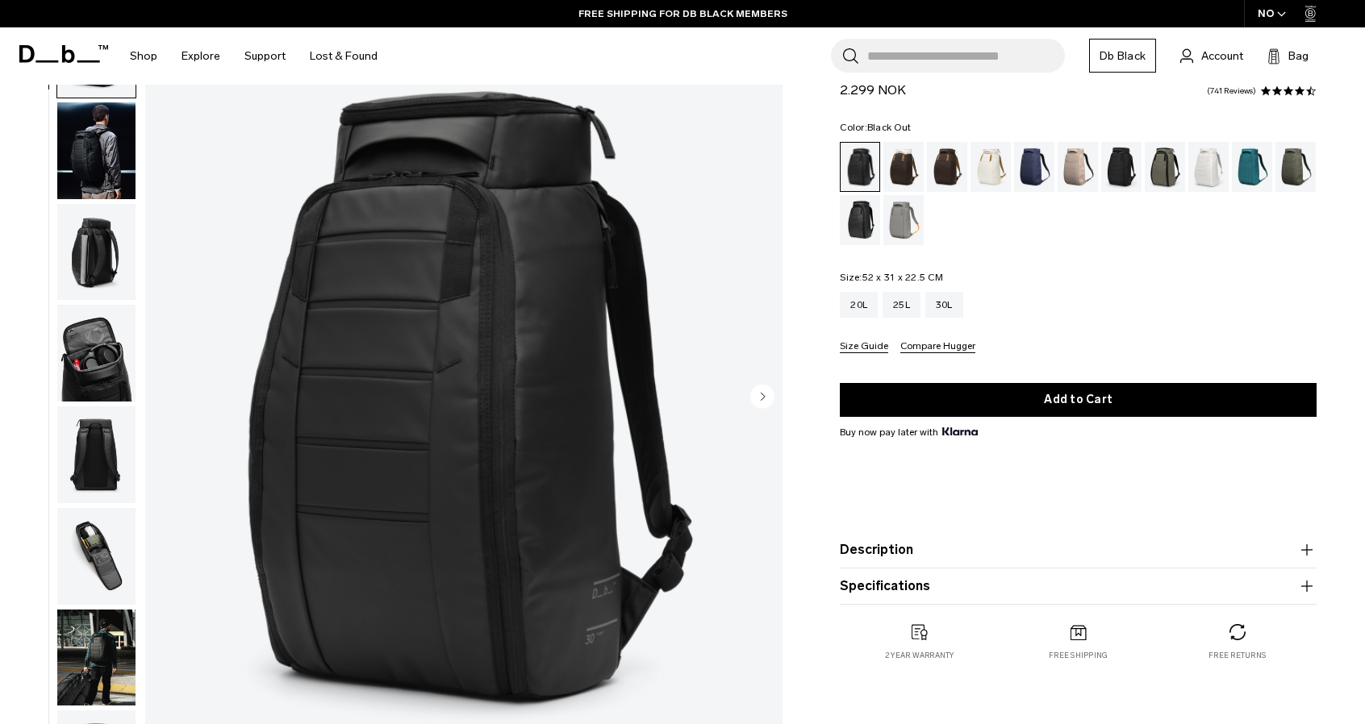
scroll to position [111, 0]
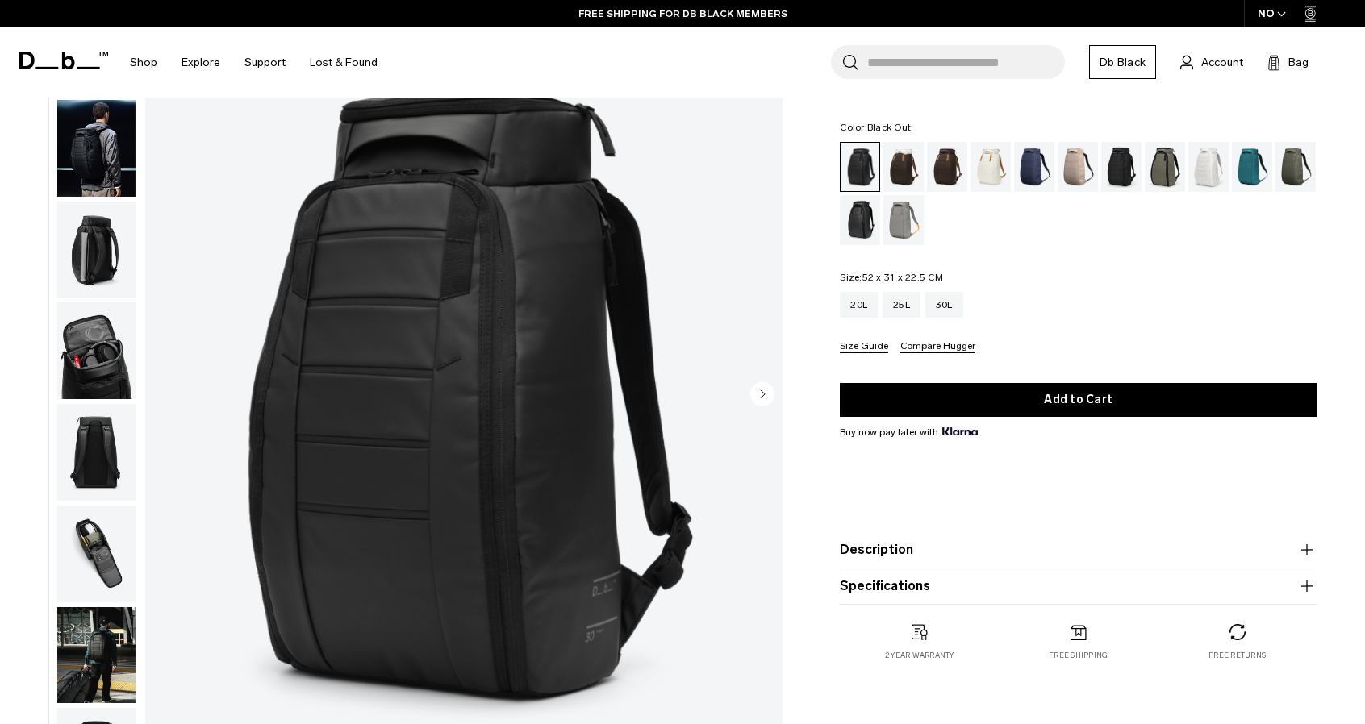
click at [871, 540] on product-accordion "Description Even the best-selling Hugger backpack isn’t immune to reimagination…" at bounding box center [1078, 550] width 477 height 36
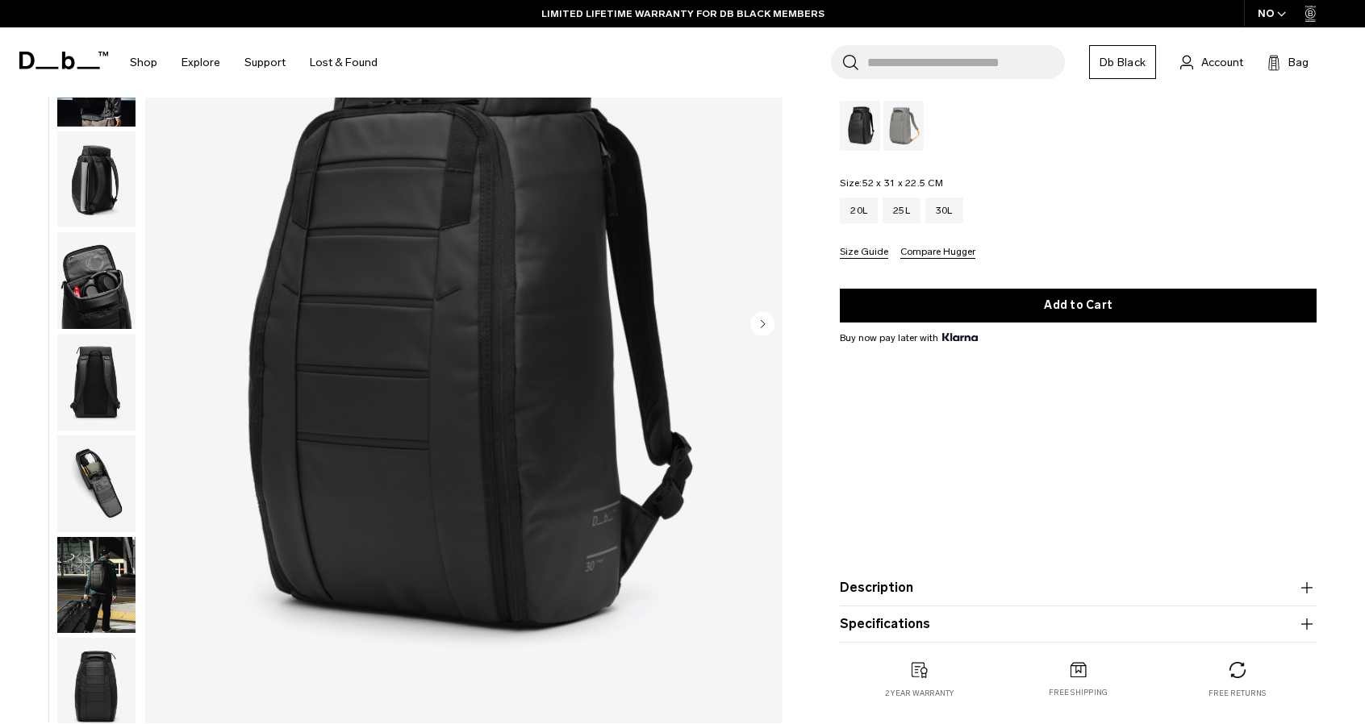
scroll to position [187, 0]
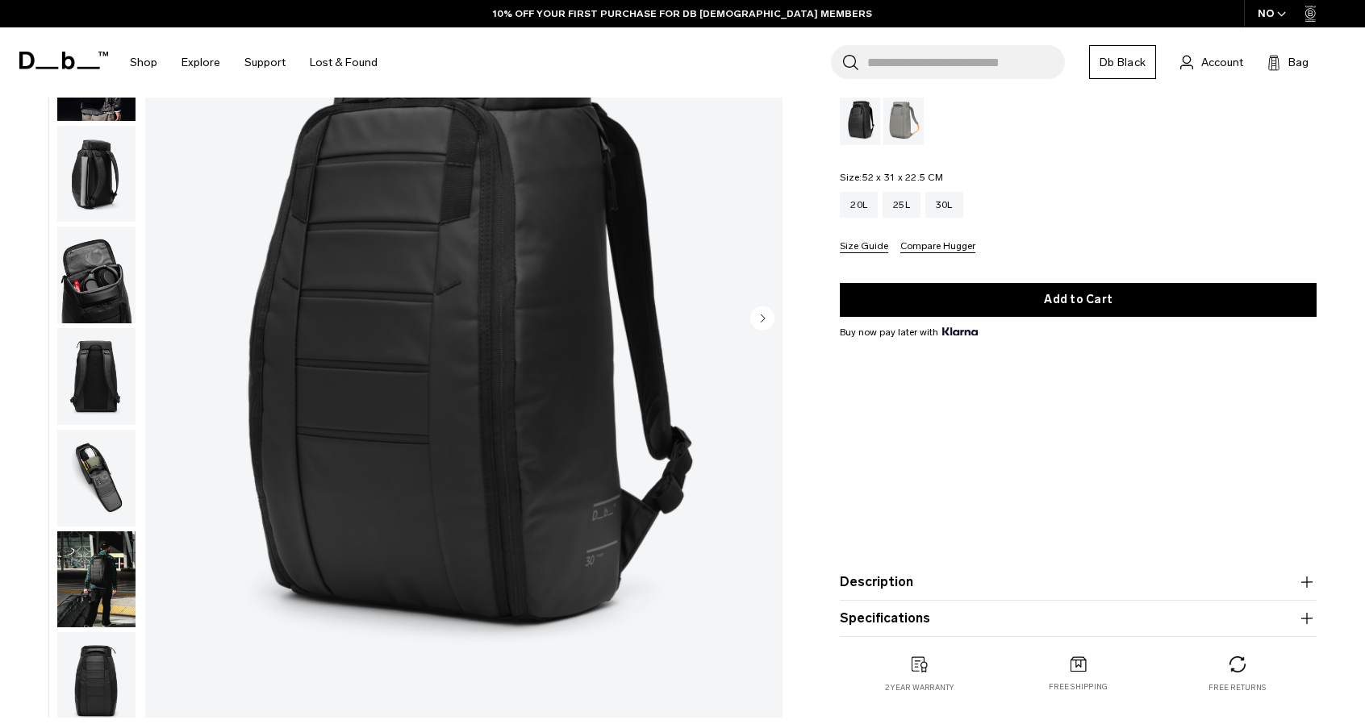
click at [1122, 167] on div "Color: Black Out Out of stock Size: 52 x 31 x 22.5 CM Out of stock 20L 25L 30L" at bounding box center [1078, 138] width 477 height 231
click at [813, 417] on div "Hugger Backpack 30L 2.299 NOK 4.6 star rating 741 Reviews Color: Black Out Out …" at bounding box center [1077, 339] width 573 height 774
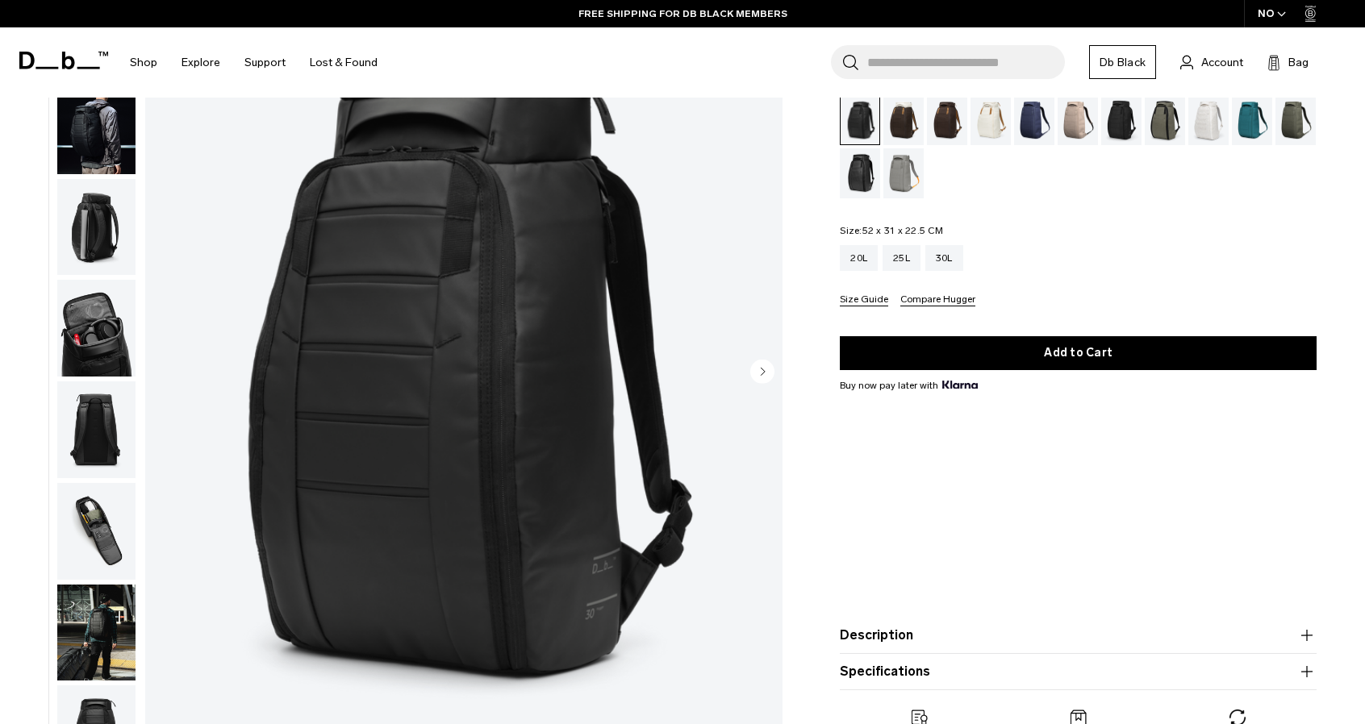
scroll to position [0, 0]
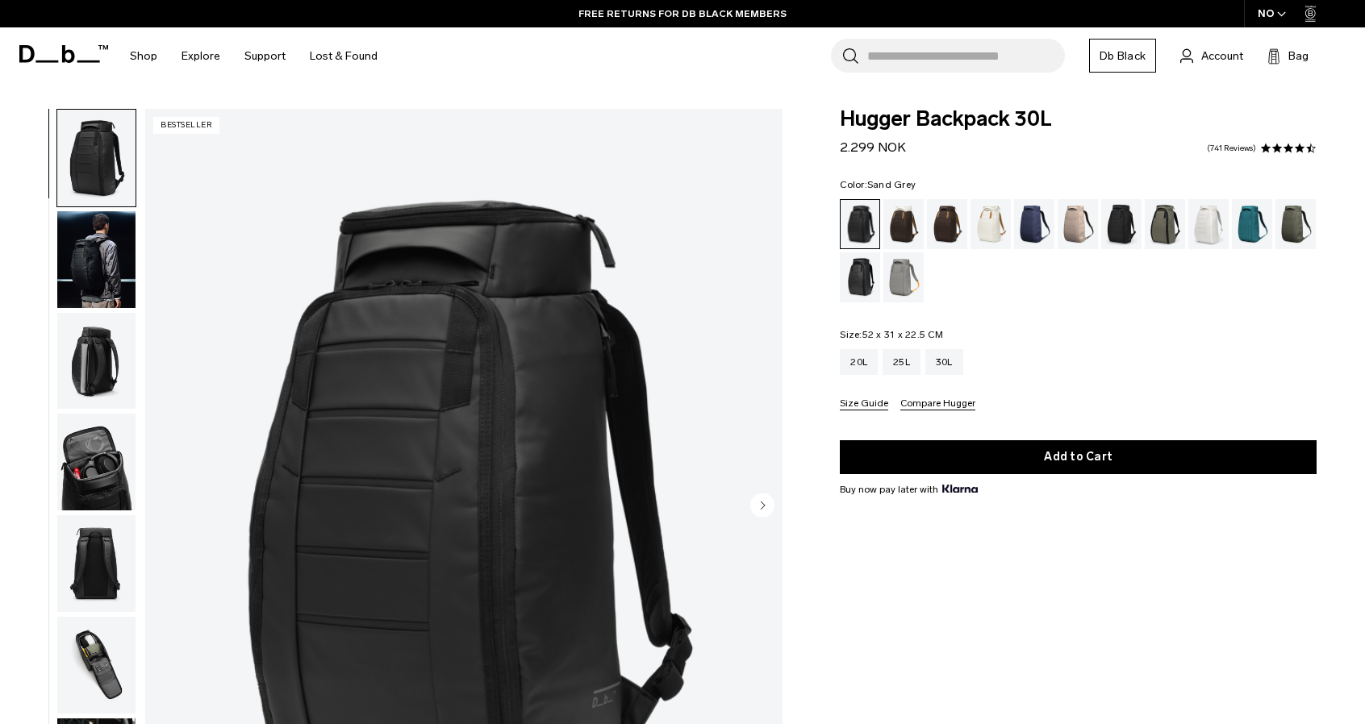
click at [900, 298] on div "Sand Grey" at bounding box center [903, 277] width 41 height 50
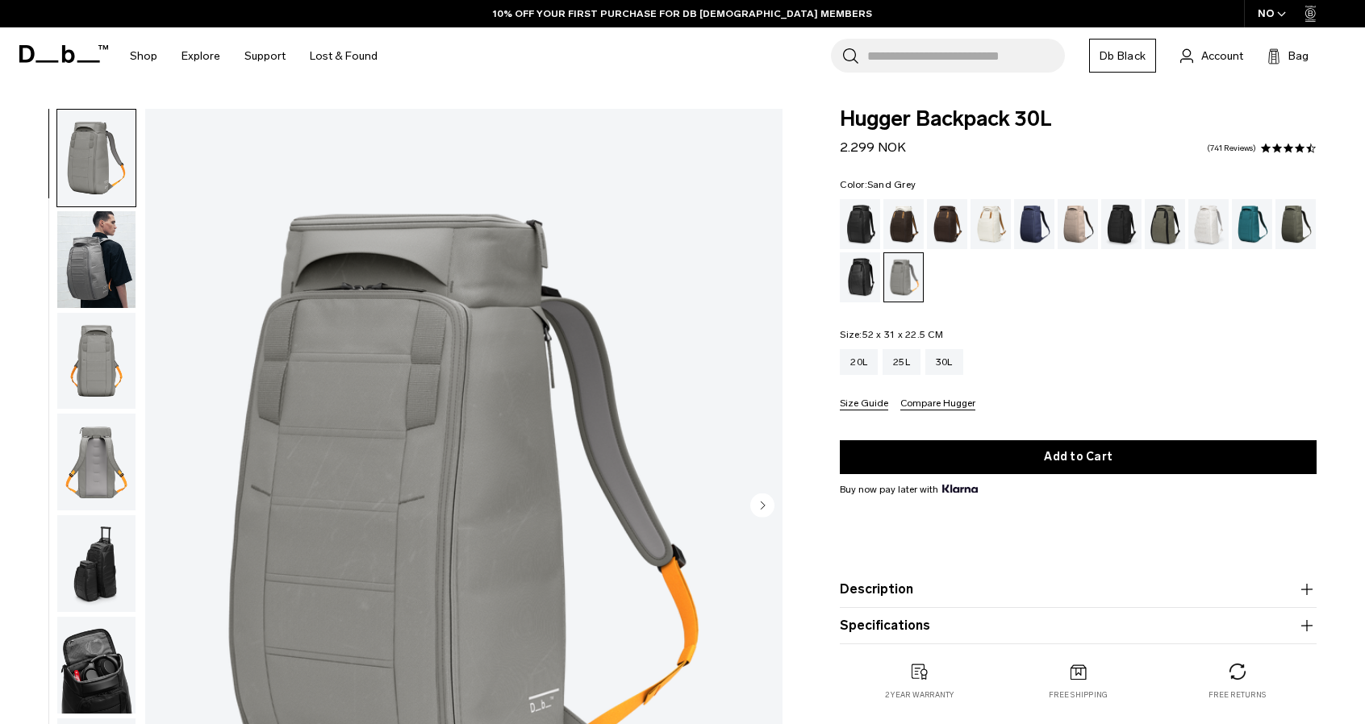
click at [36, 49] on icon at bounding box center [63, 54] width 89 height 18
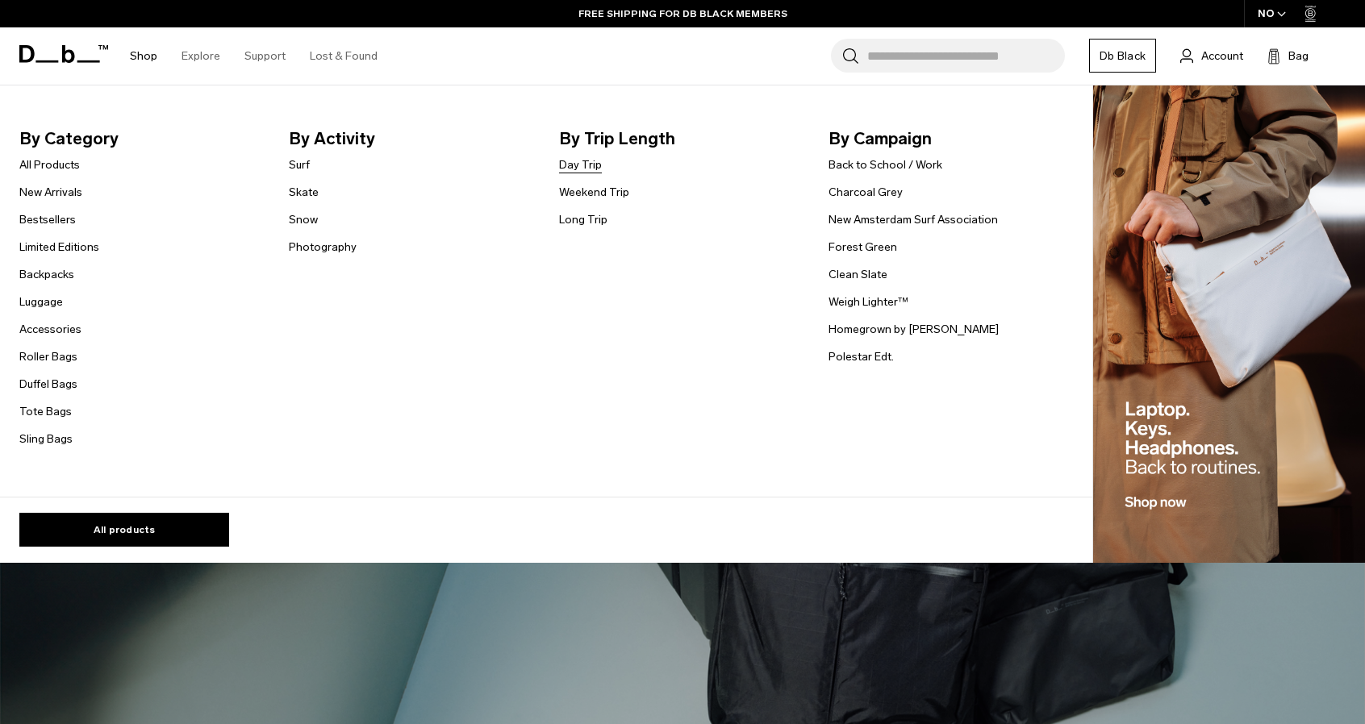
click at [586, 161] on link "Day Trip" at bounding box center [580, 164] width 43 height 17
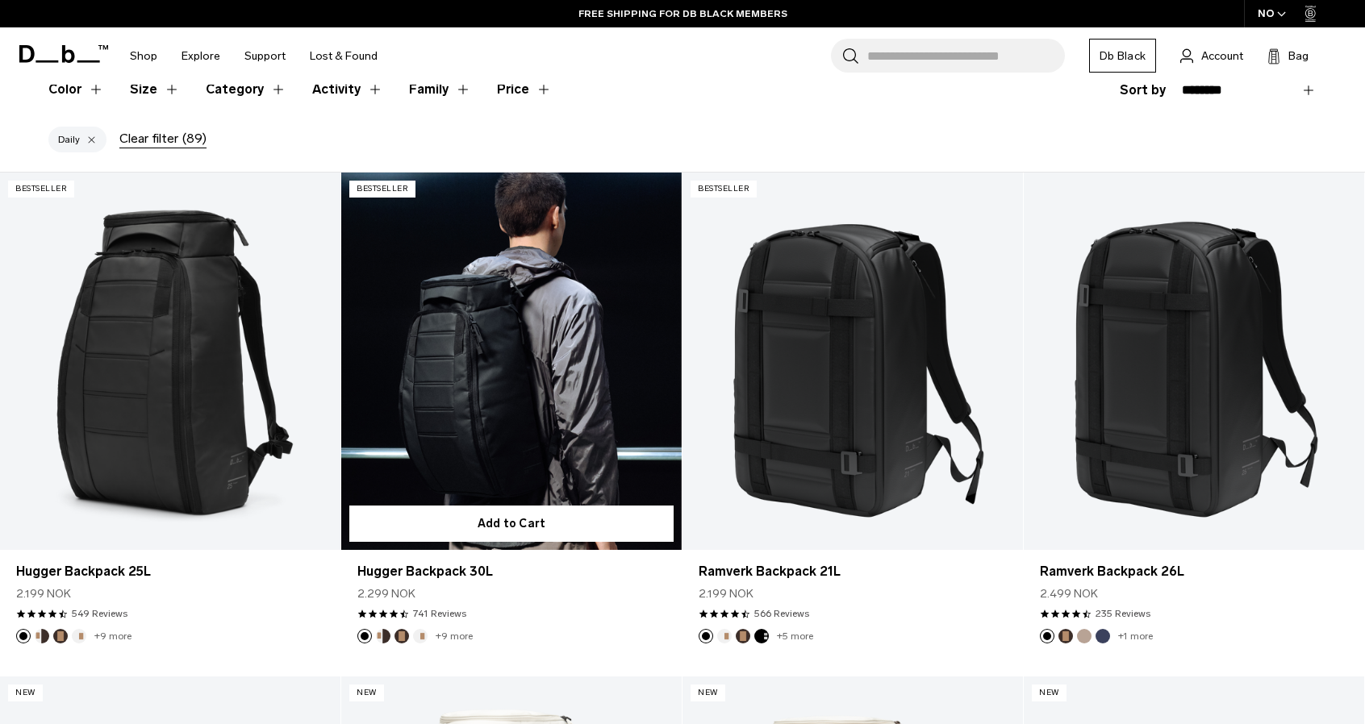
scroll to position [327, 0]
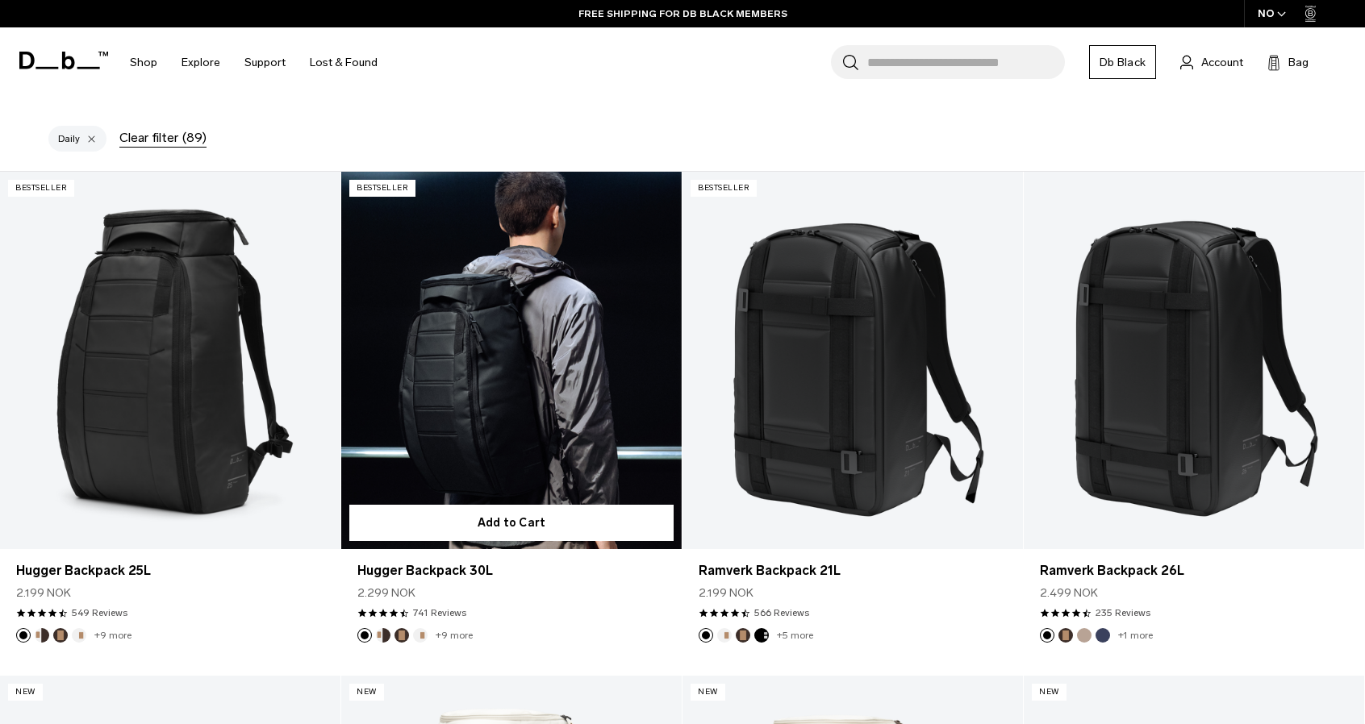
click at [569, 317] on link "Hugger Backpack 30L" at bounding box center [511, 361] width 340 height 378
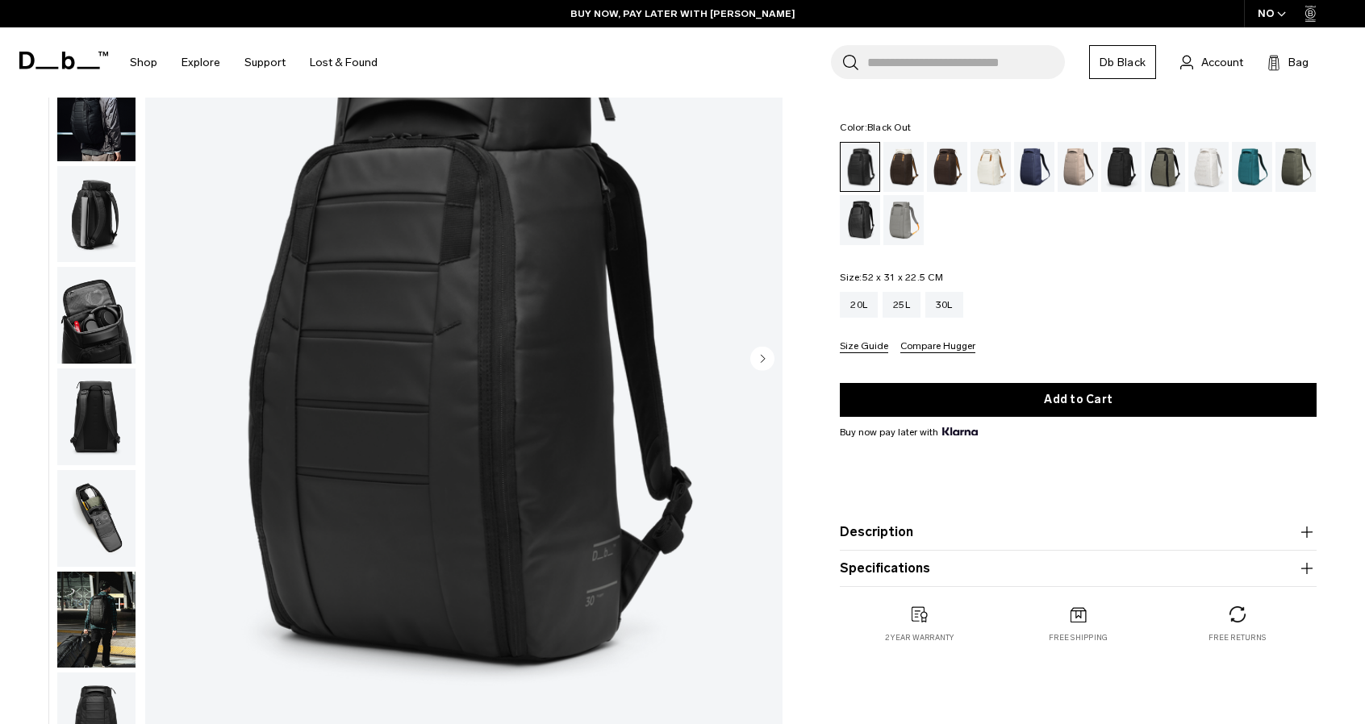
click at [1084, 638] on p "Free shipping" at bounding box center [1077, 637] width 59 height 11
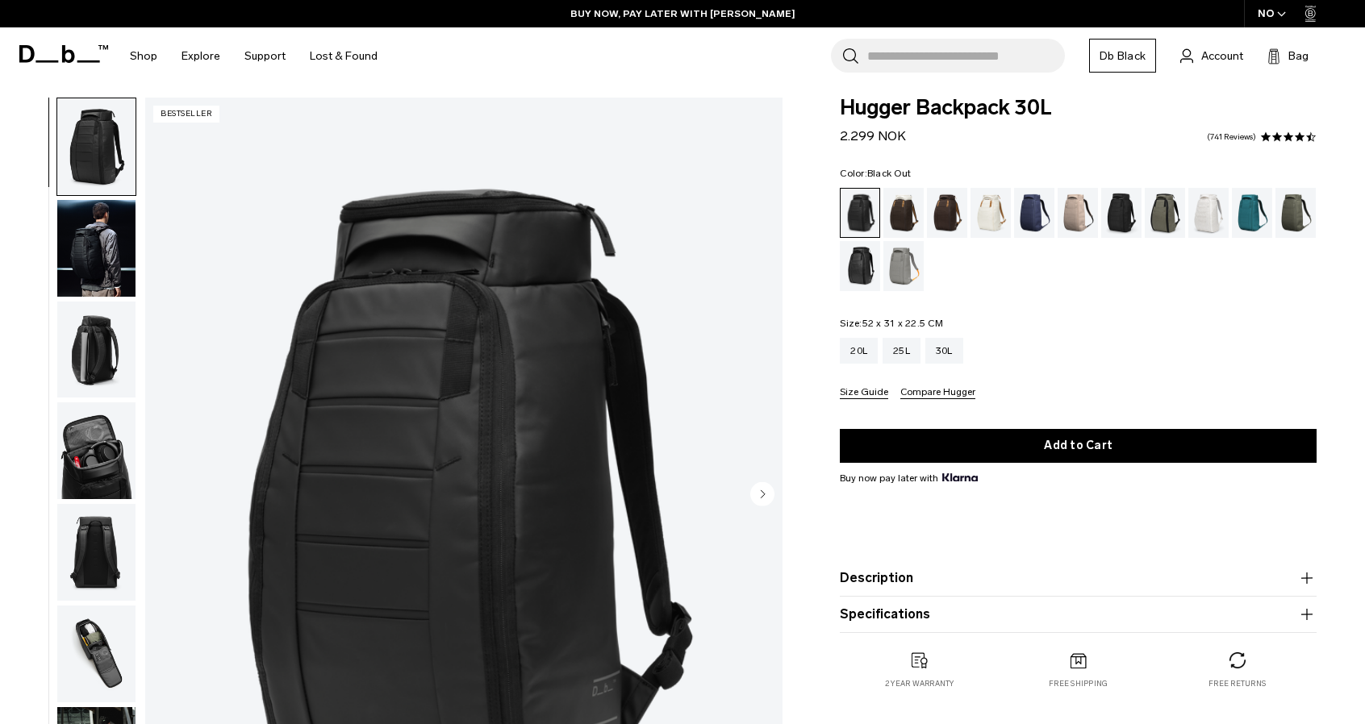
scroll to position [10, 0]
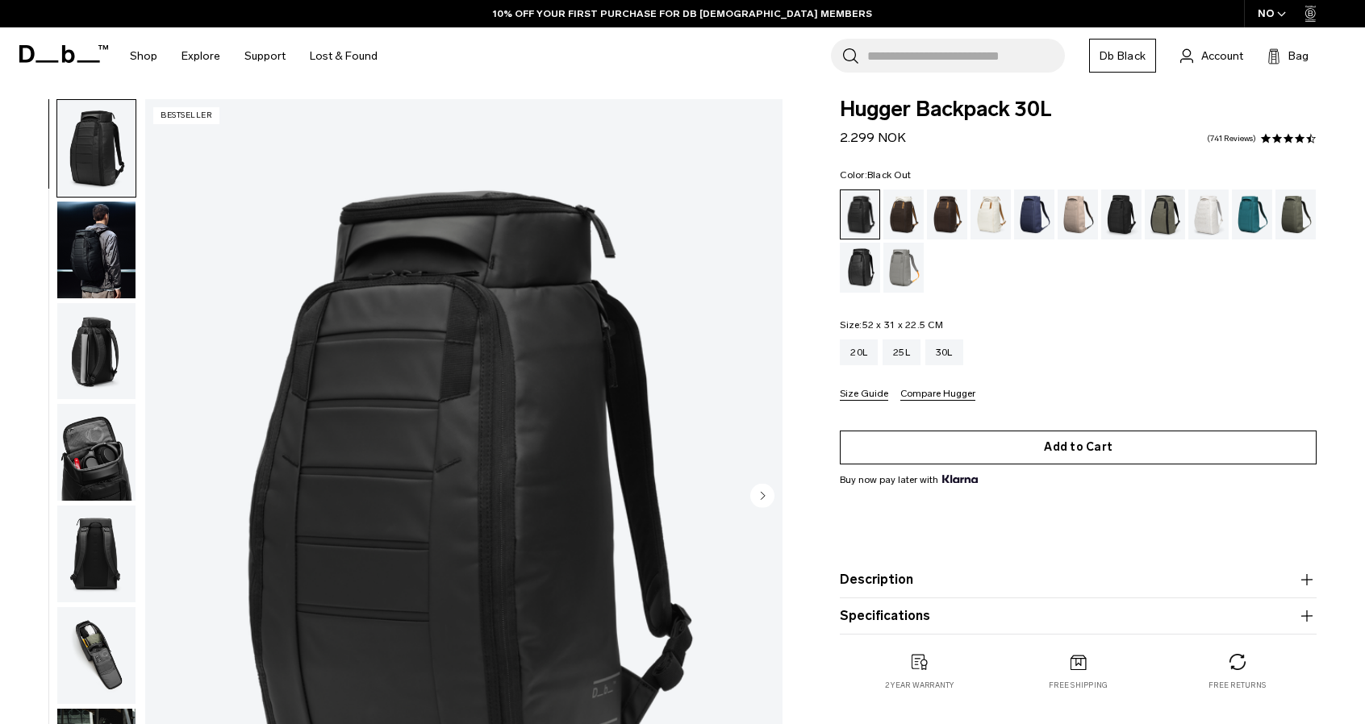
click at [1115, 442] on button "Add to Cart" at bounding box center [1078, 448] width 477 height 34
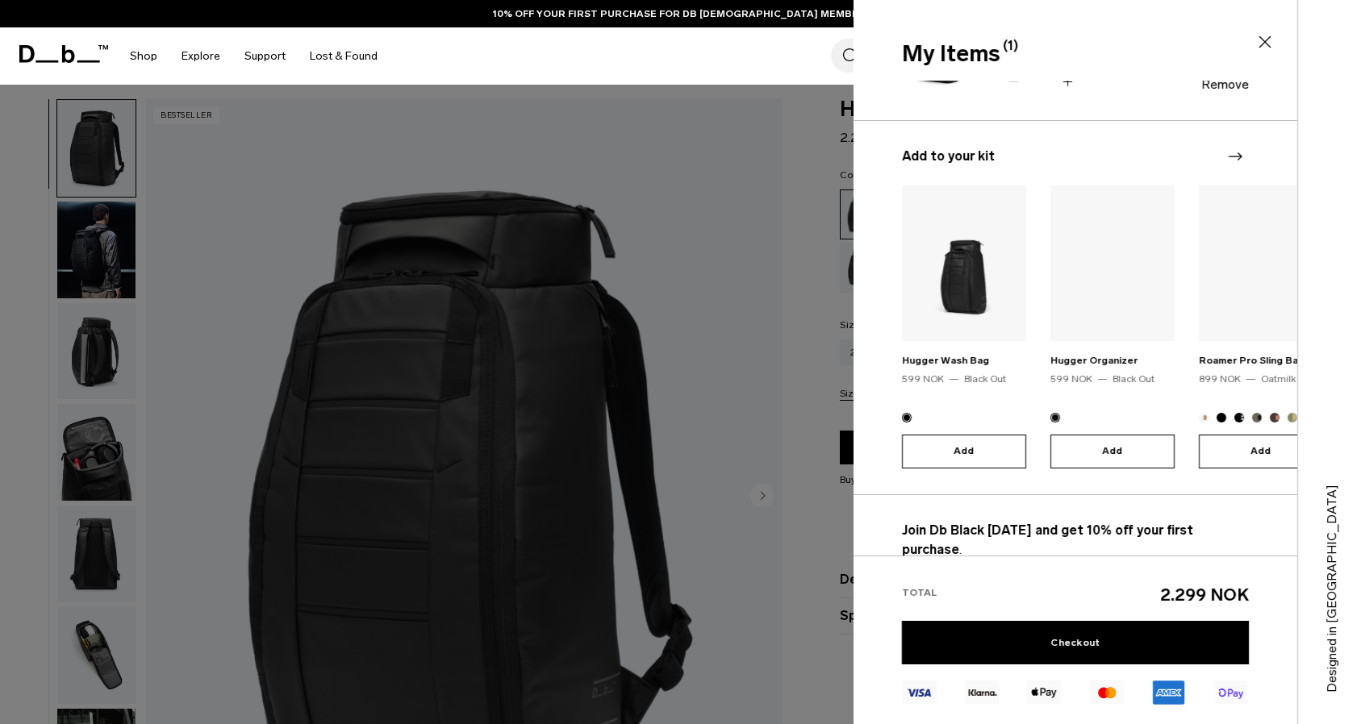
scroll to position [119, 0]
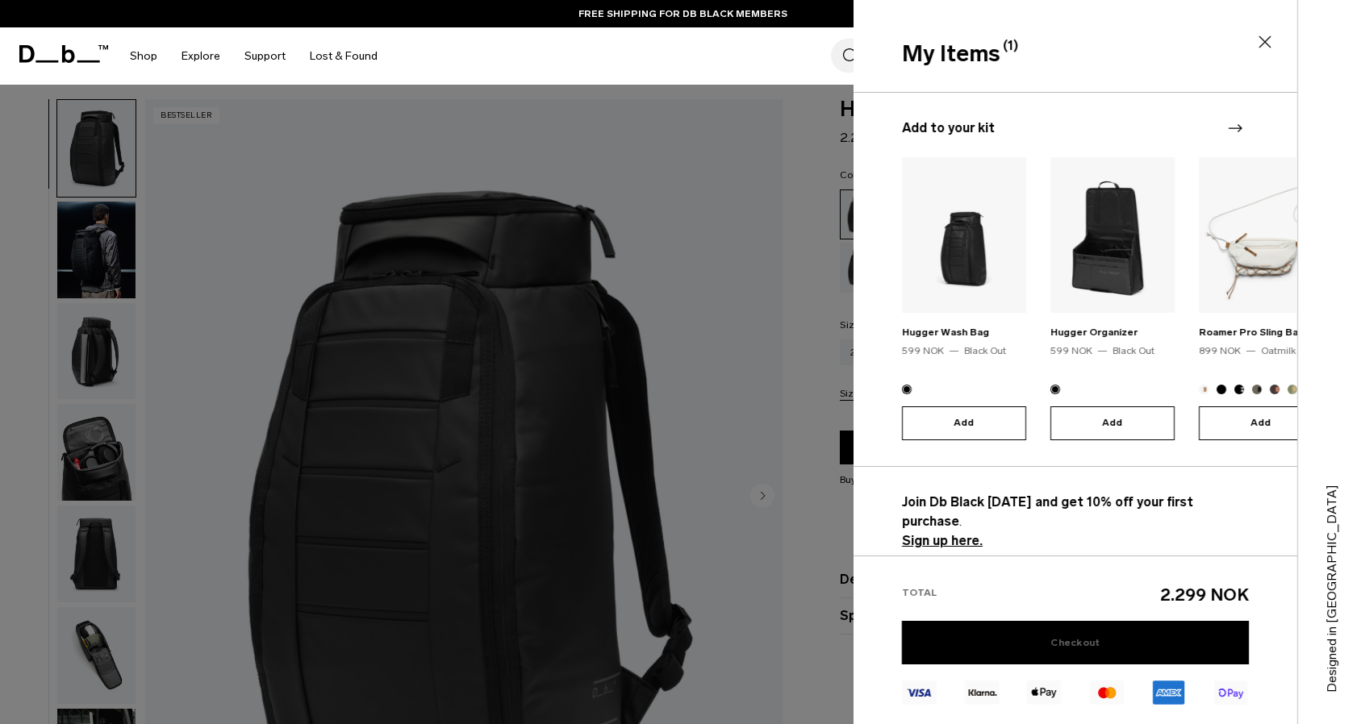
click at [1097, 640] on link "Checkout" at bounding box center [1075, 643] width 347 height 44
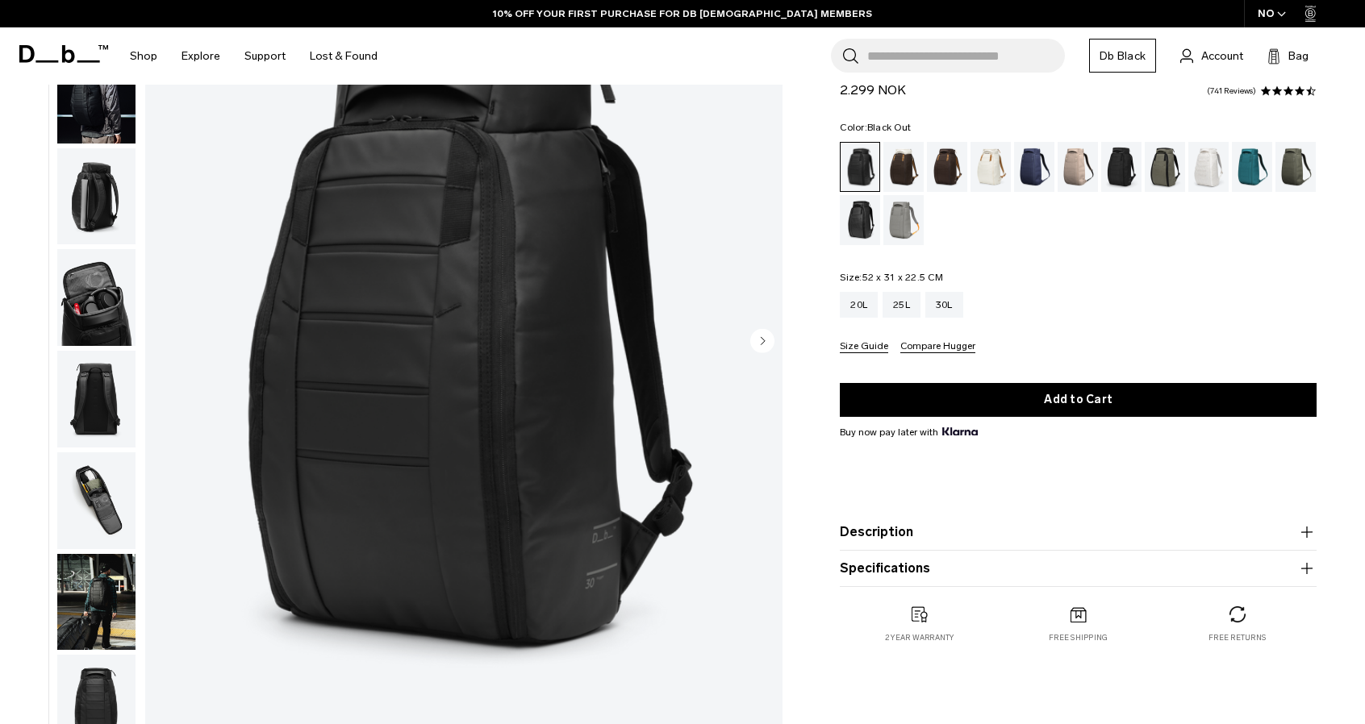
scroll to position [166, 0]
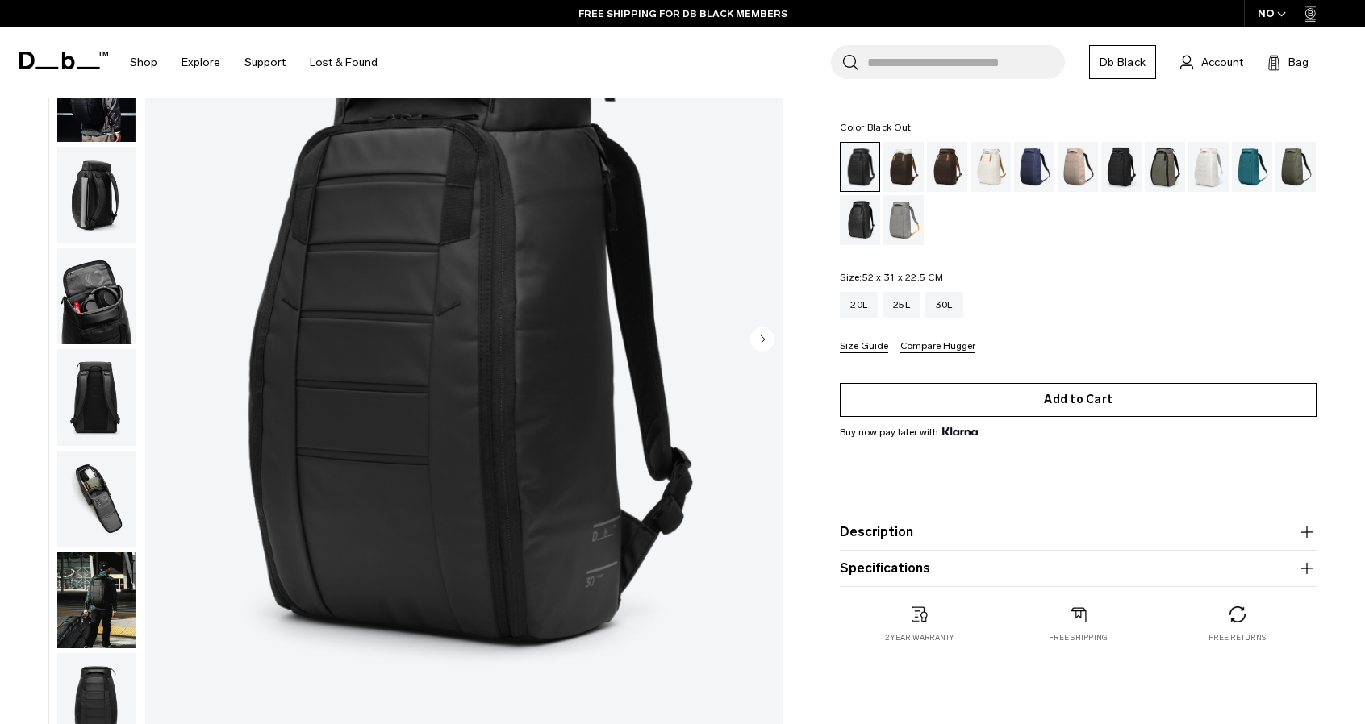
click at [1125, 398] on button "Add to Cart" at bounding box center [1078, 400] width 477 height 34
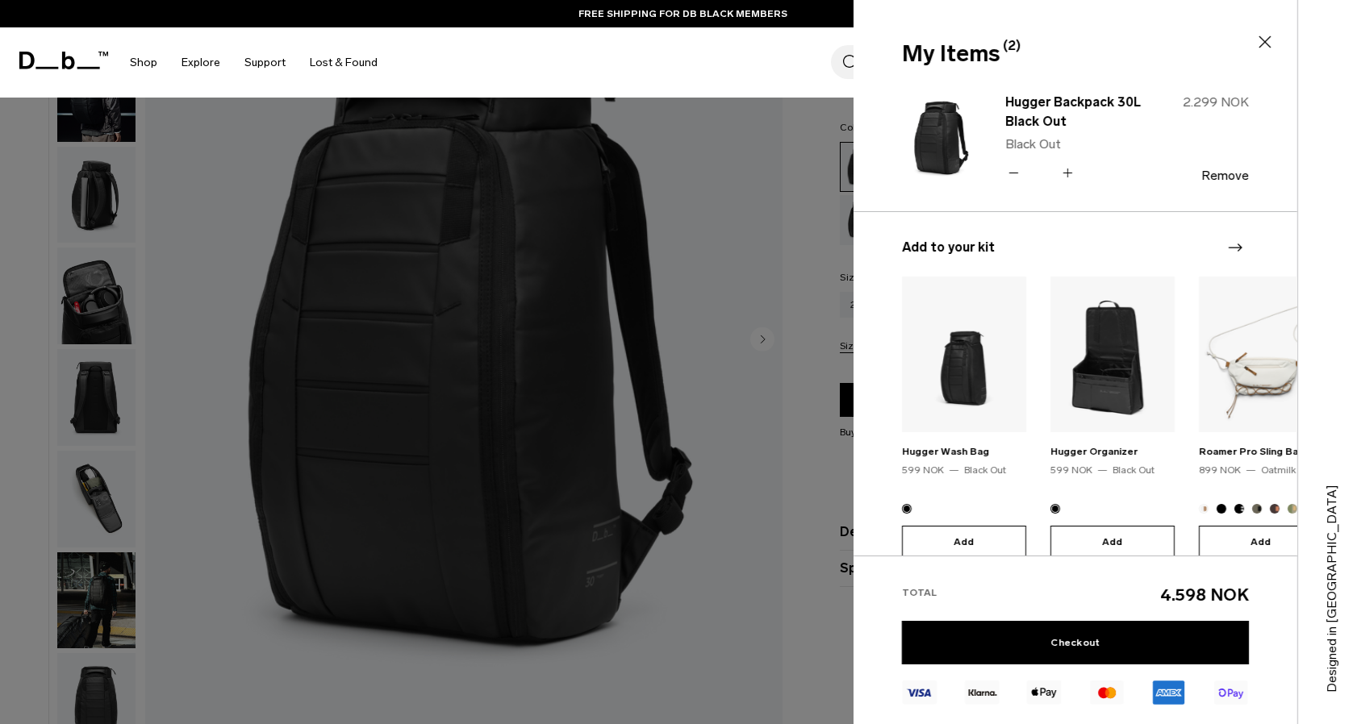
click at [1011, 170] on icon at bounding box center [1013, 172] width 15 height 23
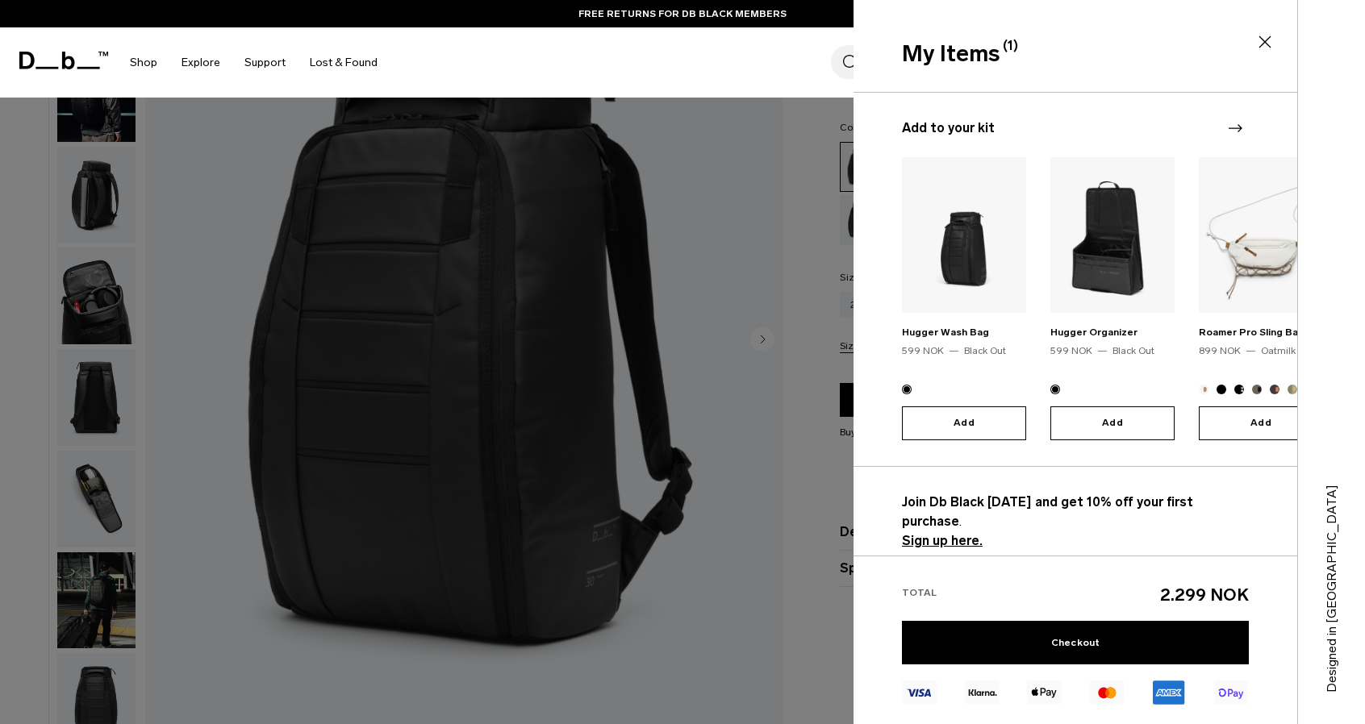
click at [957, 533] on strong "Sign up here." at bounding box center [942, 540] width 81 height 15
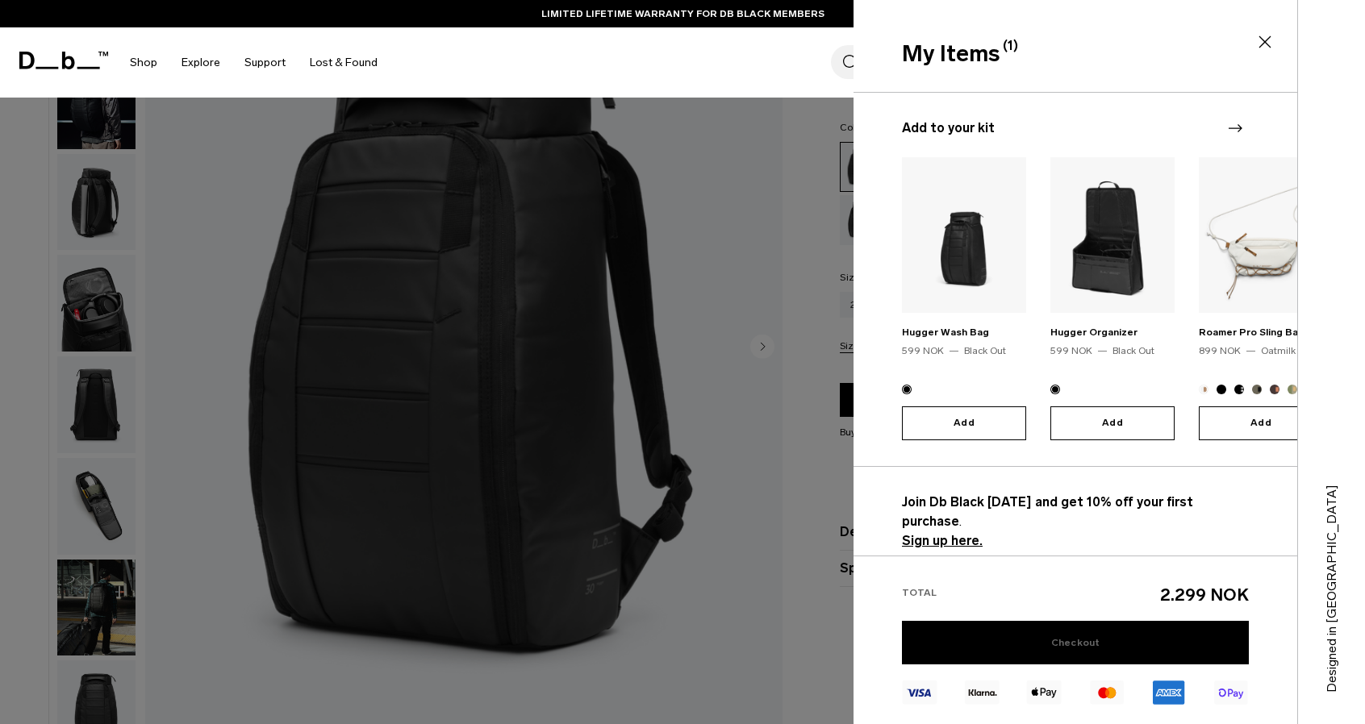
click at [1057, 649] on link "Checkout" at bounding box center [1075, 643] width 347 height 44
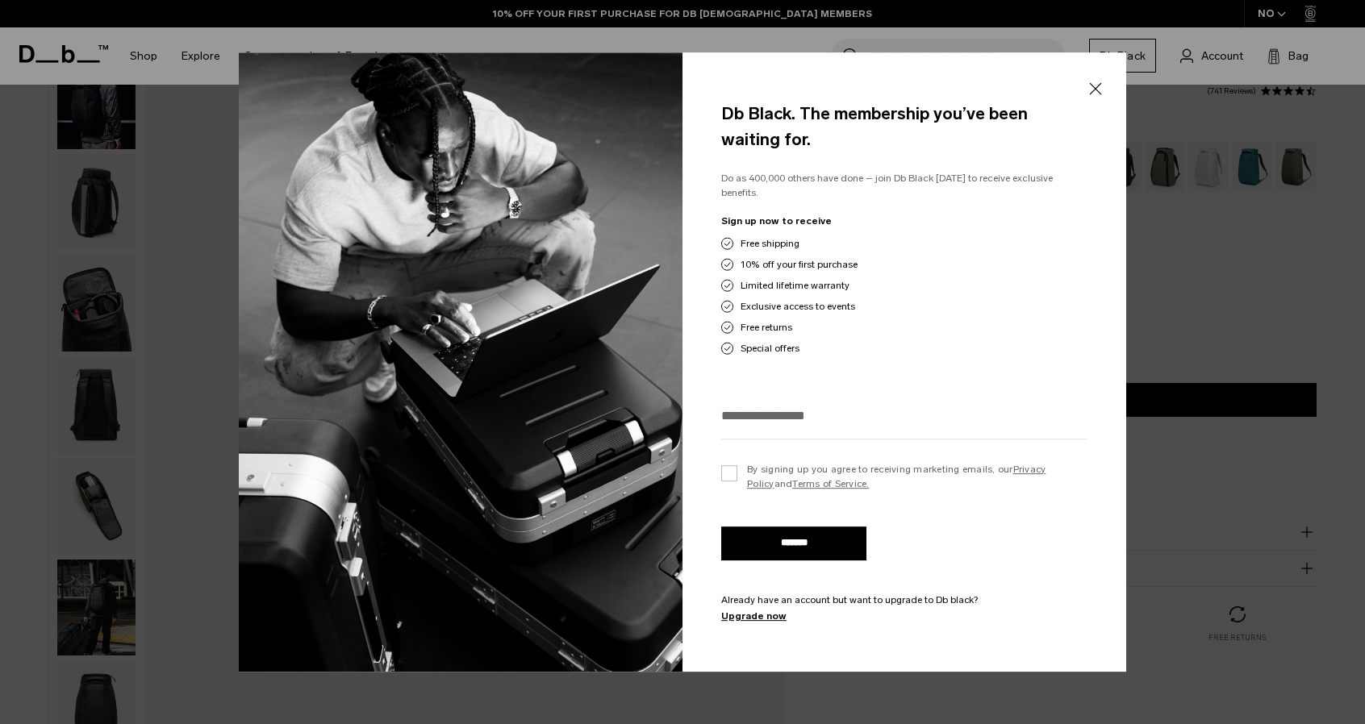
scroll to position [159, 0]
click at [1102, 88] on button "Close" at bounding box center [1095, 89] width 20 height 34
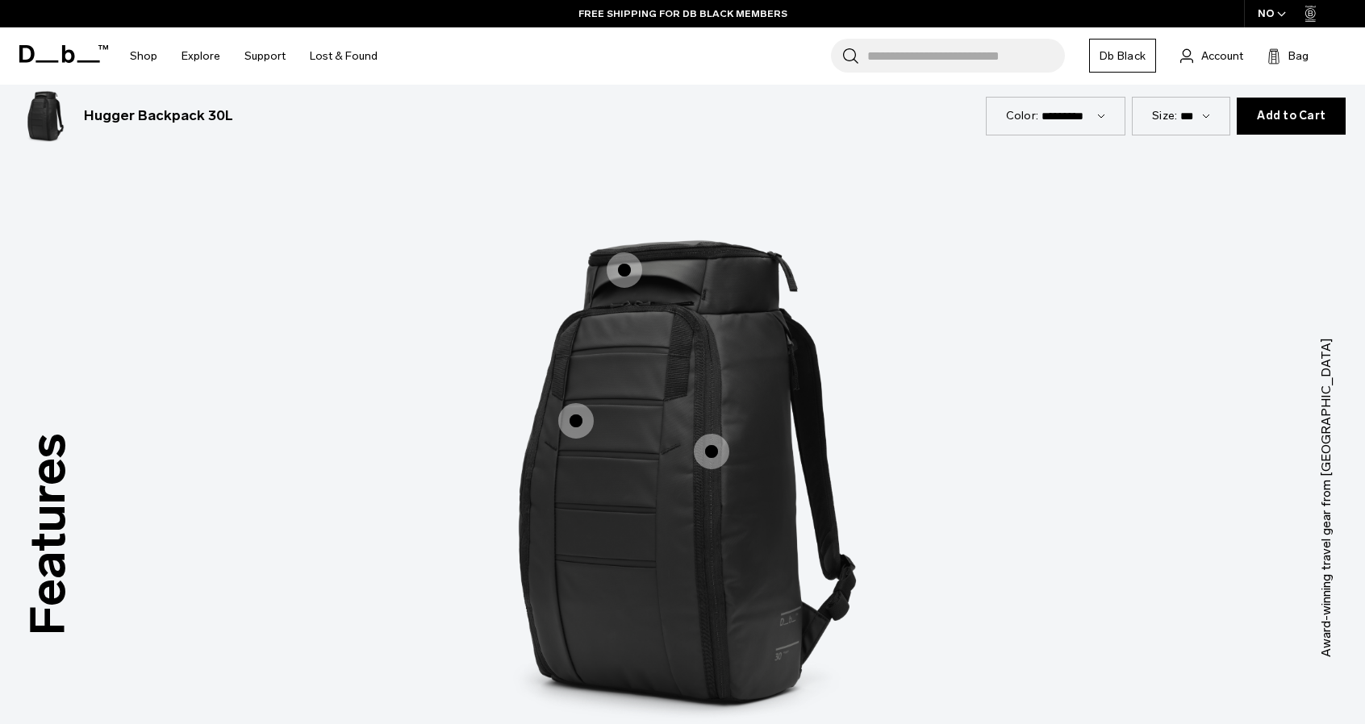
scroll to position [2093, 0]
click at [708, 448] on span "1 / 3" at bounding box center [711, 452] width 35 height 35
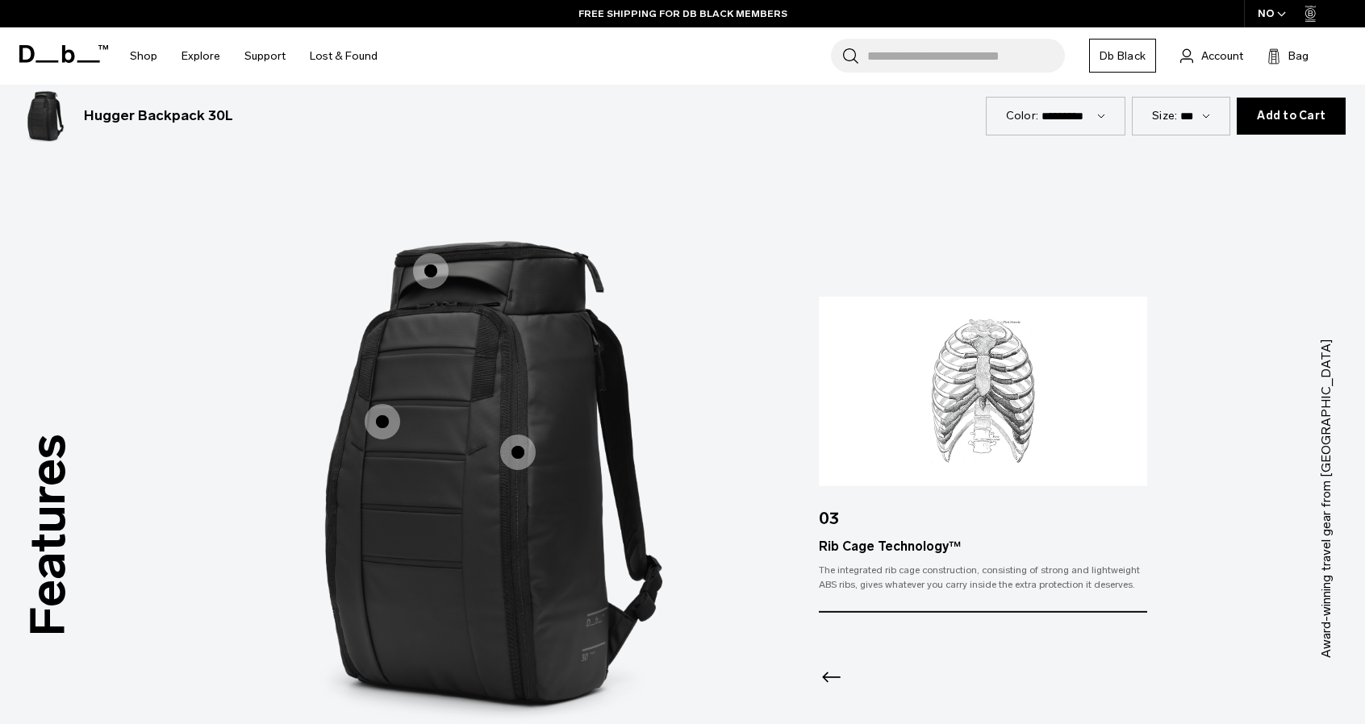
click at [434, 281] on span "1 / 3" at bounding box center [430, 270] width 35 height 35
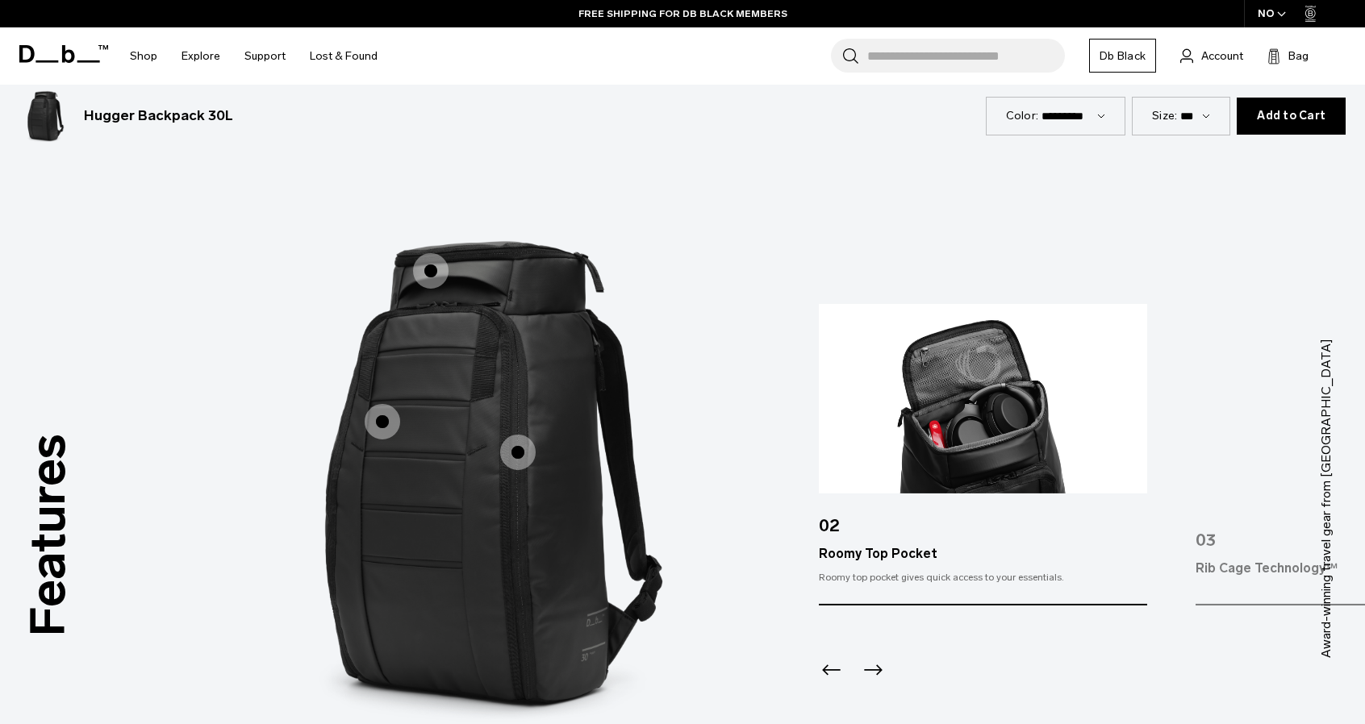
click at [390, 428] on span "1 / 3" at bounding box center [382, 421] width 35 height 35
